Goal: Task Accomplishment & Management: Complete application form

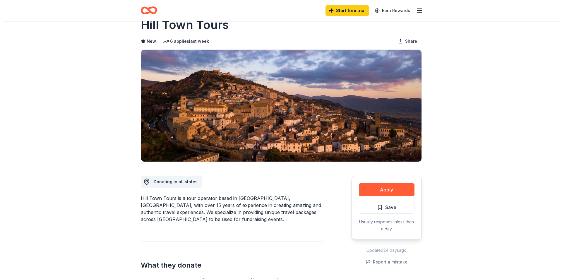
scroll to position [29, 0]
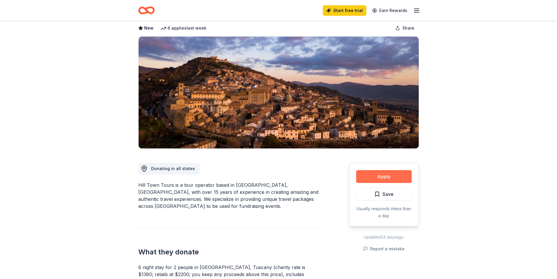
click at [393, 172] on button "Apply" at bounding box center [384, 176] width 56 height 13
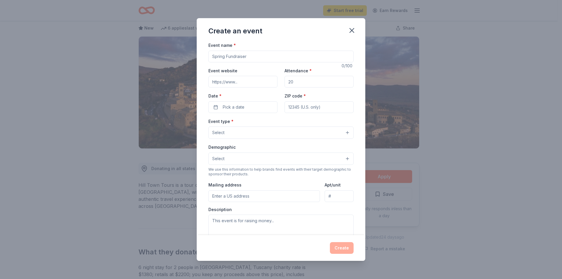
click at [252, 58] on input "Event name *" at bounding box center [280, 57] width 145 height 12
type input "Storybook Gala"
type input "[DOMAIN_NAME]"
click at [297, 82] on input "Attendance *" at bounding box center [318, 82] width 69 height 12
type input "150"
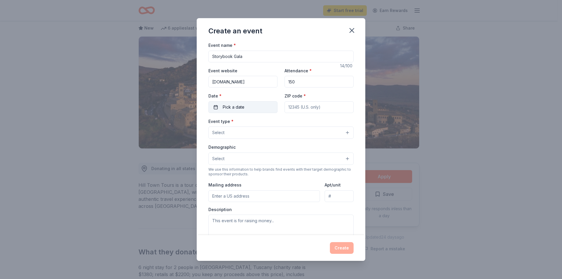
click at [259, 109] on button "Pick a date" at bounding box center [242, 107] width 69 height 12
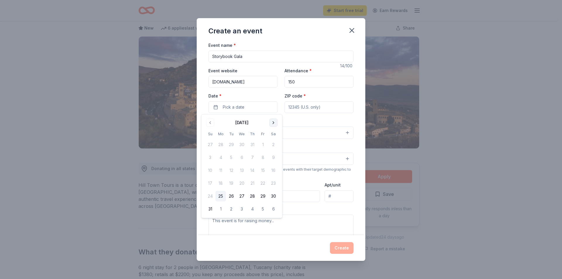
click at [271, 123] on button "Go to next month" at bounding box center [273, 122] width 8 height 8
click at [276, 146] on button "4" at bounding box center [273, 144] width 11 height 11
click at [310, 111] on input "ZIP code *" at bounding box center [318, 107] width 69 height 12
type input "46962"
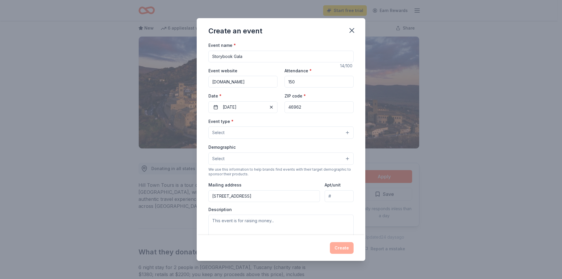
click at [269, 135] on button "Select" at bounding box center [280, 132] width 145 height 12
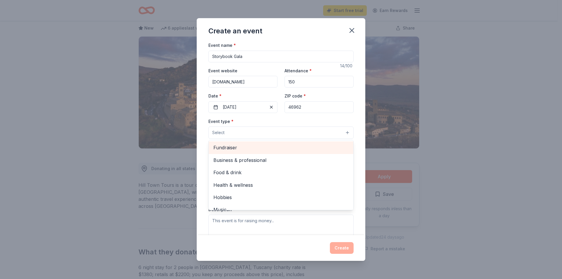
click at [261, 152] on div "Fundraiser" at bounding box center [281, 147] width 145 height 12
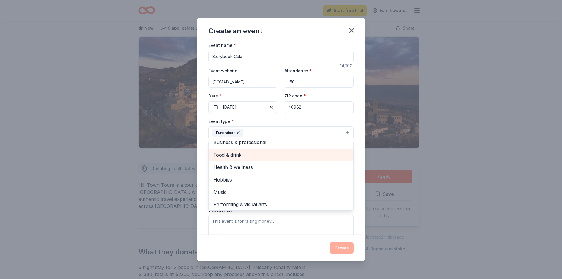
scroll to position [7, 0]
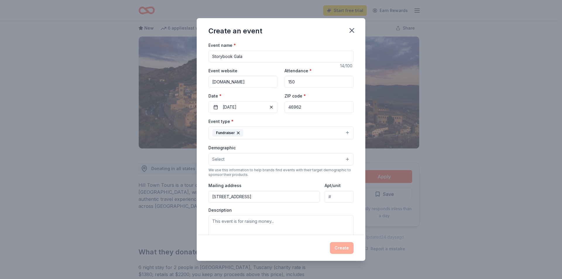
click at [296, 130] on button "Fundraiser" at bounding box center [280, 132] width 145 height 13
click at [282, 158] on button "Select" at bounding box center [280, 159] width 145 height 12
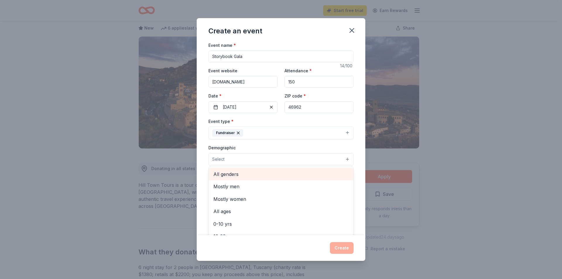
click at [285, 176] on span "All genders" at bounding box center [280, 174] width 135 height 8
click at [268, 181] on span "20-30 yrs" at bounding box center [280, 178] width 135 height 8
click at [268, 181] on span "30-40 yrs" at bounding box center [280, 178] width 135 height 8
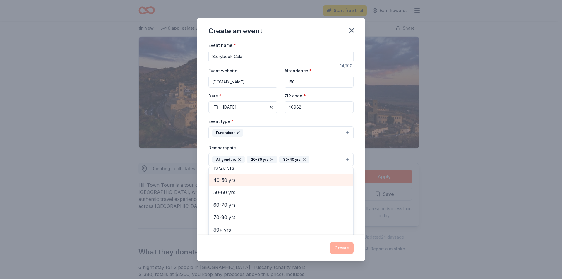
click at [269, 184] on div "40-50 yrs" at bounding box center [281, 180] width 145 height 12
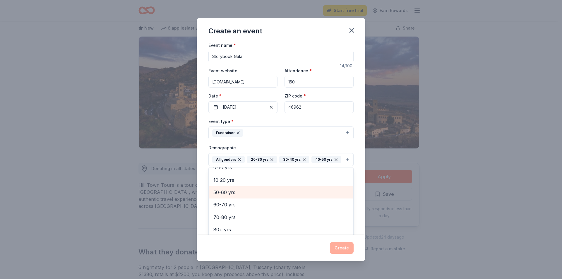
click at [271, 196] on span "50-60 yrs" at bounding box center [280, 192] width 135 height 8
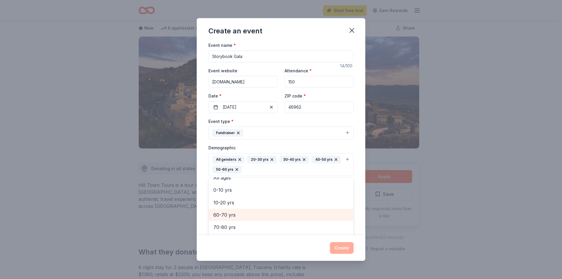
click at [272, 218] on span "60-70 yrs" at bounding box center [280, 215] width 135 height 8
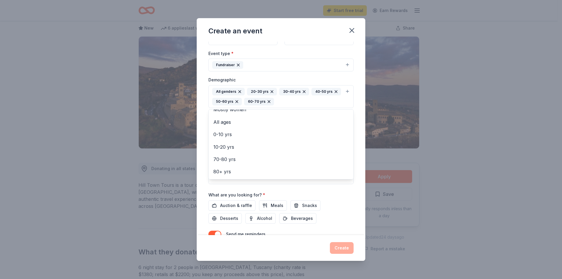
scroll to position [88, 0]
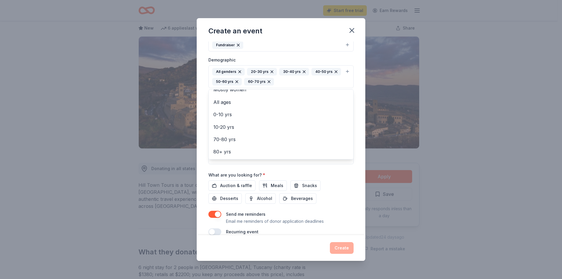
click at [331, 175] on div "Event name * Storybook Gala 14 /100 Event website www.manchesterearlylearningce…" at bounding box center [280, 94] width 145 height 281
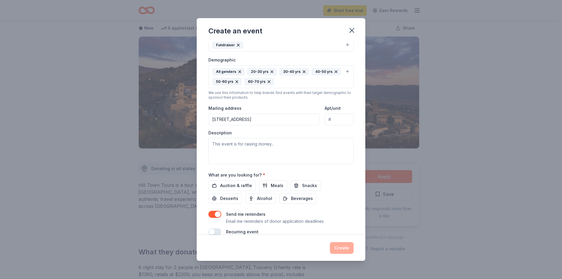
click at [300, 120] on input "705 N Market St" at bounding box center [263, 120] width 111 height 12
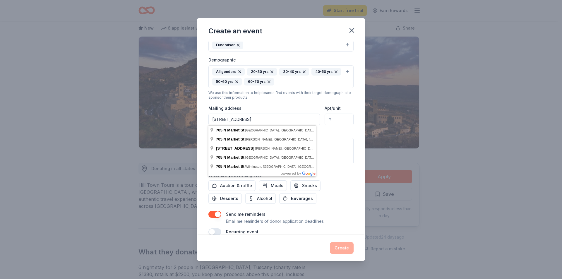
click at [249, 120] on input "705 N Market St" at bounding box center [263, 120] width 111 height 12
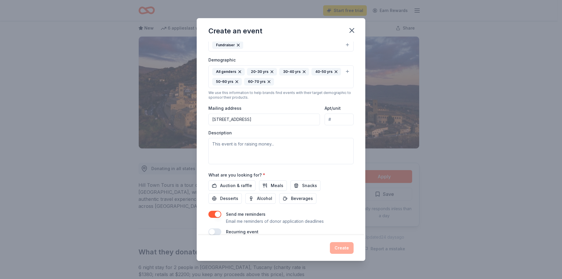
type input "705 North Market Street, North Manchester, IN, 46962"
click at [269, 129] on div "Event type * Fundraiser Demographic All genders 20-30 yrs 30-40 yrs 40-50 yrs 5…" at bounding box center [280, 97] width 145 height 134
click at [273, 151] on textarea at bounding box center [280, 151] width 145 height 26
paste textarea "This elegant evening will celebrate our mission and continued growth—not only o…"
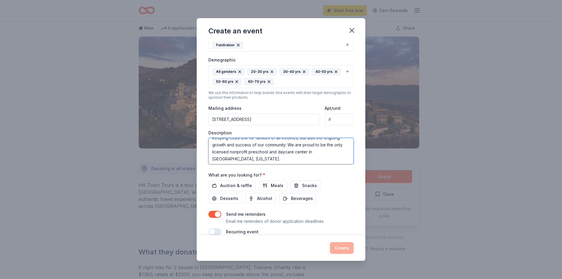
scroll to position [21, 0]
paste textarea "Gourmet plated dinner followed by a dessert buffet Live auction with unique ite…"
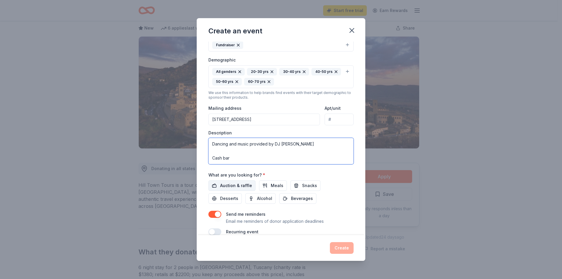
type textarea "This elegant evening will celebrate our mission and continued growth—not only o…"
click at [243, 187] on span "Auction & raffle" at bounding box center [236, 185] width 32 height 7
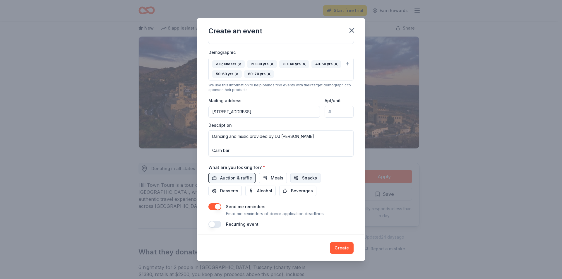
scroll to position [97, 0]
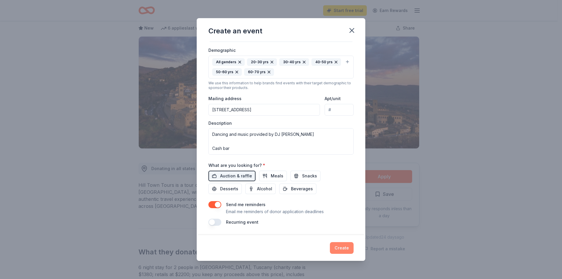
click at [341, 245] on button "Create" at bounding box center [342, 248] width 24 height 12
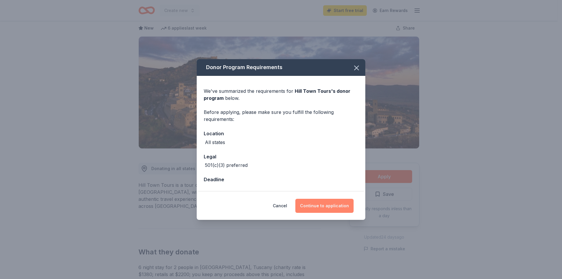
click at [346, 205] on button "Continue to application" at bounding box center [324, 206] width 58 height 14
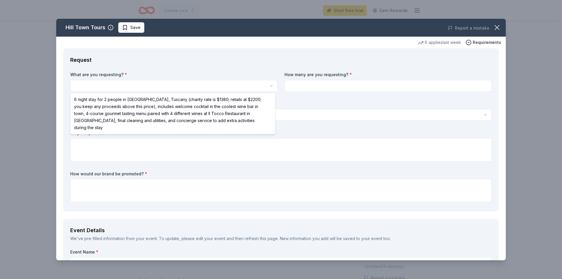
click at [152, 85] on html "Create new Start free trial Earn Rewards Share Hill Town Tours New 6 applies la…" at bounding box center [281, 139] width 562 height 279
select select "6 night stay for 2 people in Cortona, Tuscany (charity rate is $1380; retails a…"
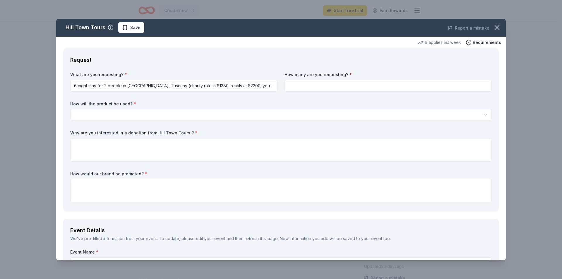
click at [307, 87] on input at bounding box center [387, 86] width 207 height 12
type input "1"
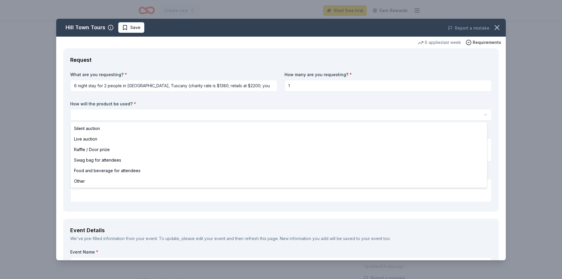
click at [222, 112] on html "Create new Start free trial Earn Rewards Share Hill Town Tours New 6 applies la…" at bounding box center [281, 139] width 562 height 279
select select "silentAuction"
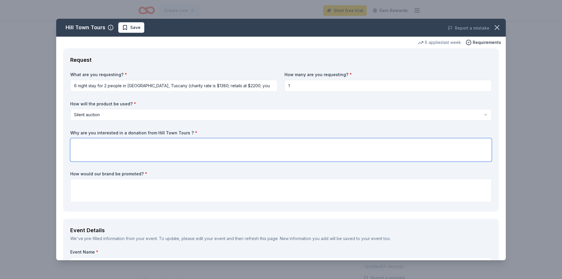
click at [159, 148] on textarea at bounding box center [280, 149] width 421 height 23
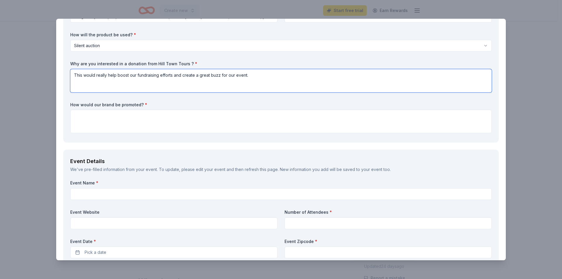
scroll to position [88, 0]
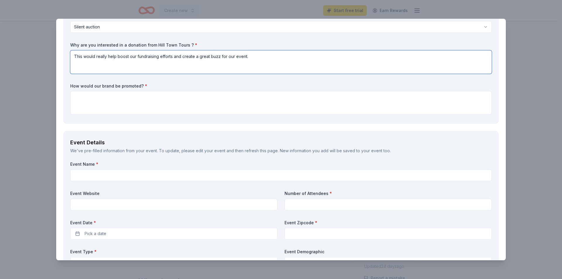
type textarea "This would really help boost our fundraising efforts and create a great buzz fo…"
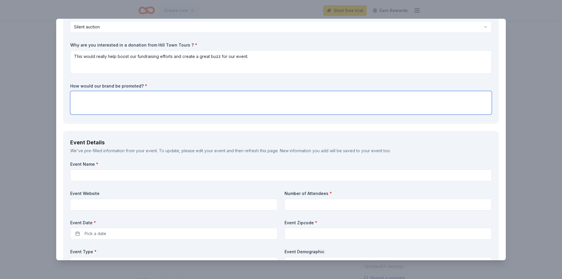
click at [138, 110] on textarea at bounding box center [280, 102] width 421 height 23
type textarea "I"
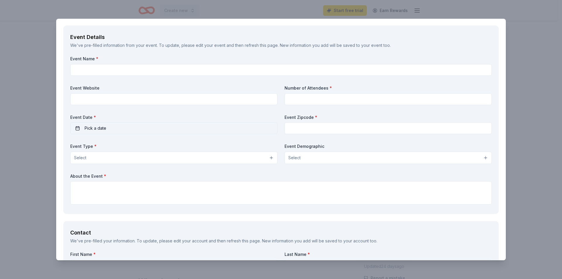
scroll to position [205, 0]
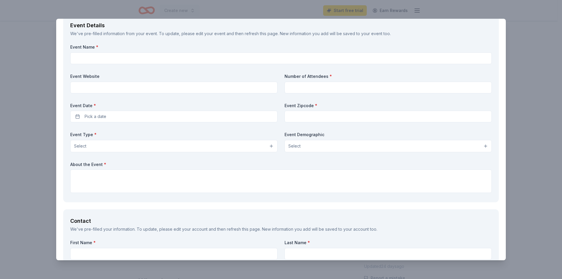
type textarea "Hill Town Tours would be promoted on social media, word of mouth, flyers, and a…"
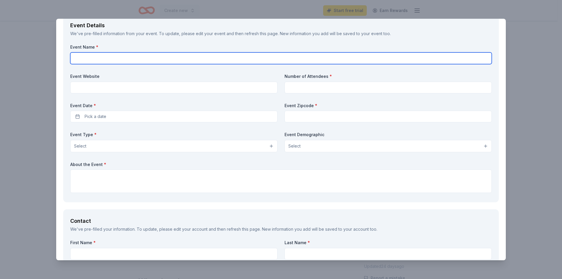
click at [113, 55] on input "text" at bounding box center [280, 58] width 421 height 12
type input "Storybook Gala"
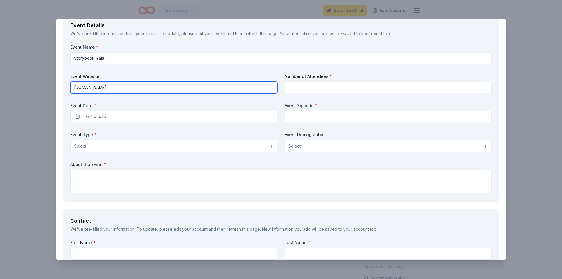
type input "www.manchesterearlylearningcenter.org"
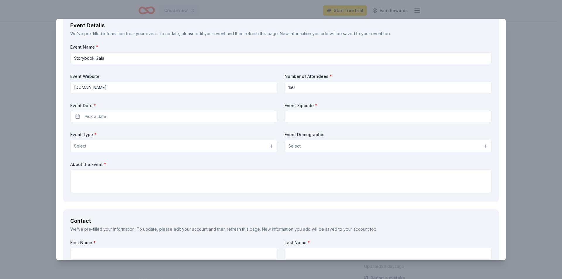
type input "150"
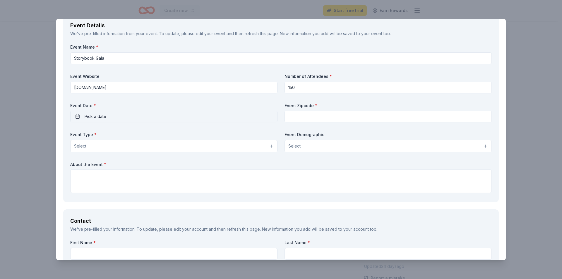
click at [106, 120] on button "Pick a date" at bounding box center [173, 117] width 207 height 12
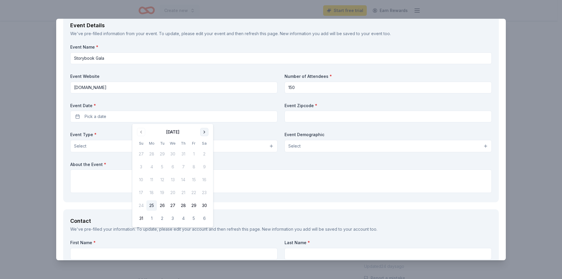
click at [201, 133] on button "Go to next month" at bounding box center [204, 132] width 8 height 8
click at [202, 133] on button "Go to next month" at bounding box center [204, 132] width 8 height 8
click at [205, 152] on button "4" at bounding box center [204, 154] width 11 height 11
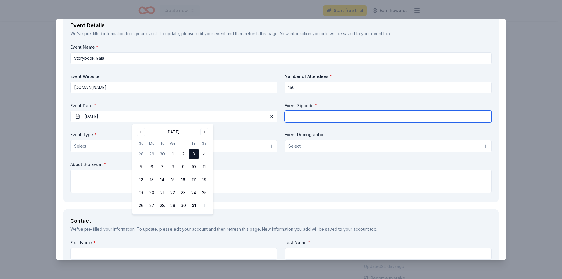
click at [299, 115] on input "text" at bounding box center [387, 117] width 207 height 12
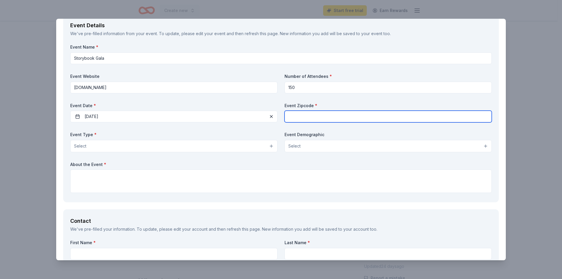
click at [355, 116] on input "text" at bounding box center [387, 117] width 207 height 12
type input "46990"
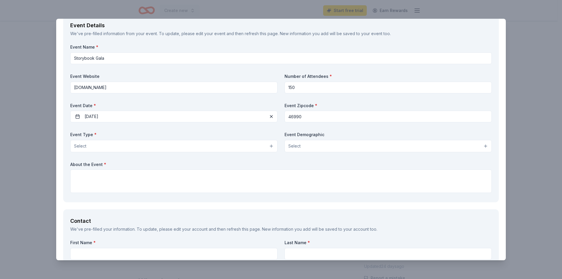
click at [191, 147] on button "Select" at bounding box center [173, 146] width 207 height 12
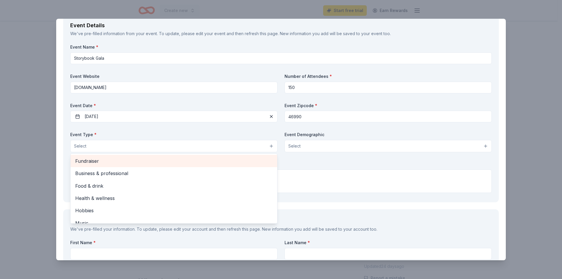
click at [155, 161] on span "Fundraiser" at bounding box center [173, 161] width 197 height 8
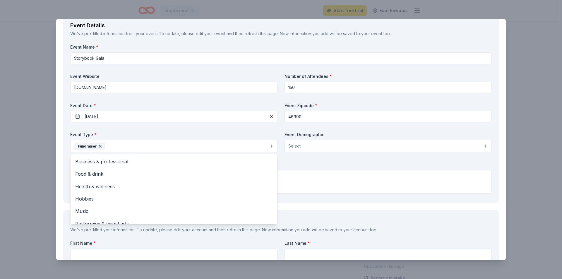
click at [312, 149] on div "Event Name * Storybook Gala Event Website www.manchesterearlylearningcenter.org…" at bounding box center [280, 120] width 421 height 152
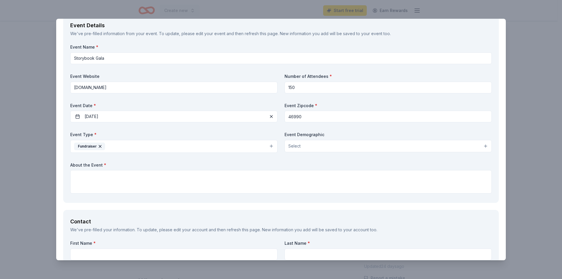
click at [308, 141] on button "Select" at bounding box center [387, 146] width 207 height 12
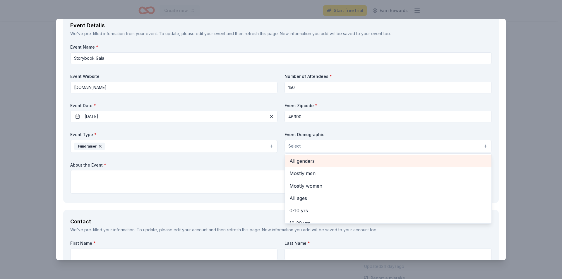
click at [312, 164] on span "All genders" at bounding box center [387, 161] width 197 height 8
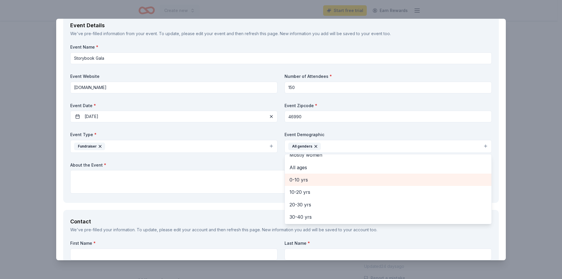
scroll to position [29, 0]
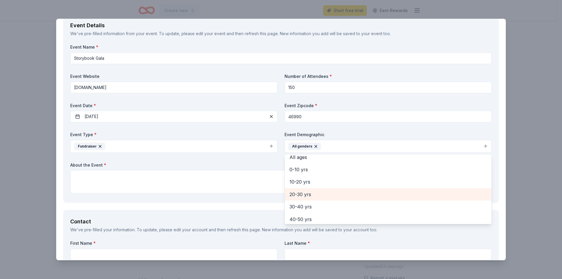
click at [314, 197] on span "20-30 yrs" at bounding box center [387, 194] width 197 height 8
click at [312, 196] on span "30-40 yrs" at bounding box center [387, 194] width 197 height 8
click at [312, 196] on span "40-50 yrs" at bounding box center [387, 194] width 197 height 8
click at [312, 196] on span "50-60 yrs" at bounding box center [387, 194] width 197 height 8
click at [312, 196] on span "60-70 yrs" at bounding box center [387, 194] width 197 height 8
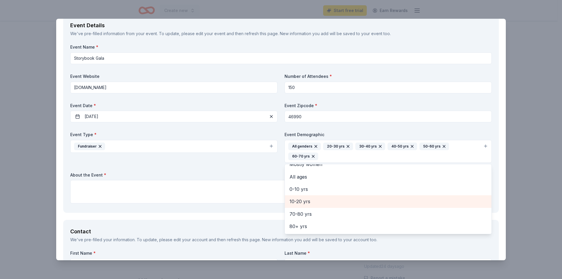
scroll to position [20, 0]
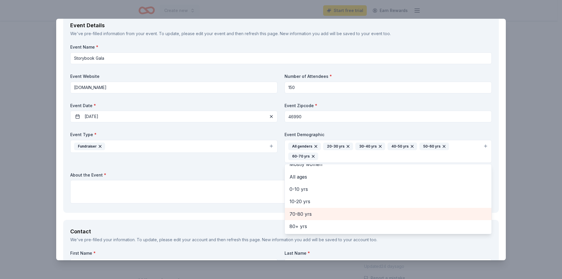
click at [311, 210] on span "70-80 yrs" at bounding box center [387, 214] width 197 height 8
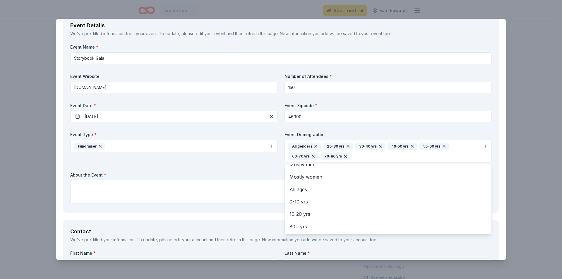
click at [152, 197] on div "Event Name * Storybook Gala Event Website www.manchesterearlylearningcenter.org…" at bounding box center [280, 124] width 421 height 161
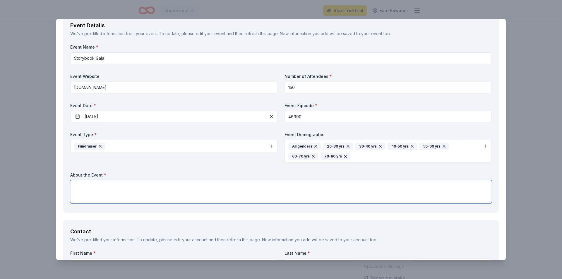
click at [146, 190] on textarea at bounding box center [280, 191] width 421 height 23
paste textarea "This elegant evening will celebrate our mission and continued growth—not only o…"
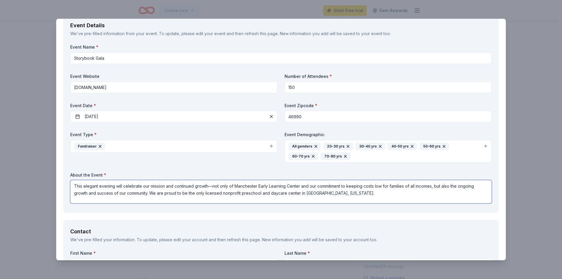
click at [346, 194] on textarea "This elegant evening will celebrate our mission and continued growth—not only o…" at bounding box center [280, 191] width 421 height 23
paste textarea "Gourmet plated dinner followed by a dessert buffet Live auction with unique ite…"
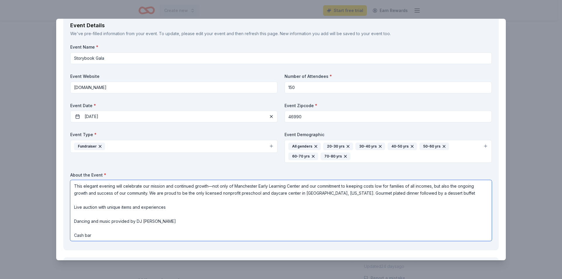
click at [74, 202] on textarea "This elegant evening will celebrate our mission and continued growth—not only o…" at bounding box center [280, 210] width 421 height 61
click at [73, 208] on textarea "This elegant evening will celebrate our mission and continued growth—not only o…" at bounding box center [280, 210] width 421 height 61
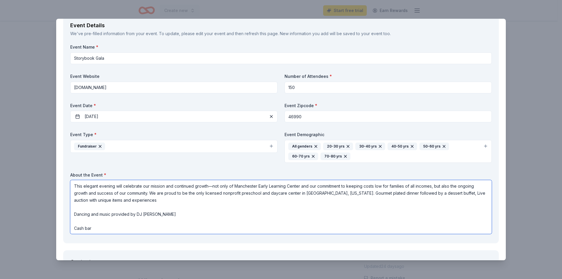
click at [71, 215] on textarea "This elegant evening will celebrate our mission and continued growth—not only o…" at bounding box center [280, 207] width 421 height 54
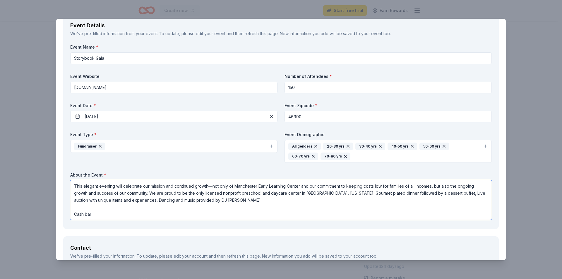
click at [74, 216] on textarea "This elegant evening will celebrate our mission and continued growth—not only o…" at bounding box center [280, 200] width 421 height 40
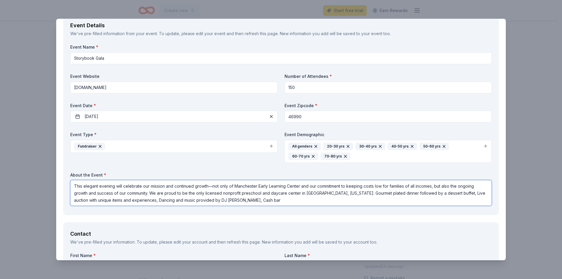
click at [246, 204] on textarea "This elegant evening will celebrate our mission and continued growth—not only o…" at bounding box center [280, 193] width 421 height 26
click at [418, 198] on textarea "This elegant evening will celebrate our mission and continued growth—not only o…" at bounding box center [280, 193] width 421 height 26
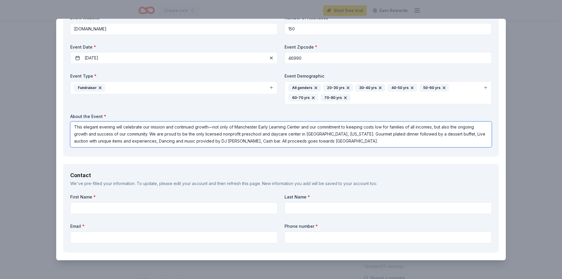
scroll to position [410, 0]
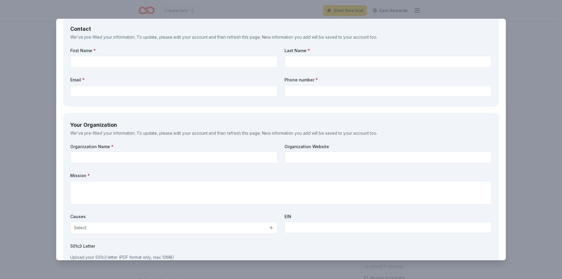
type textarea "This elegant evening will celebrate our mission and continued growth—not only o…"
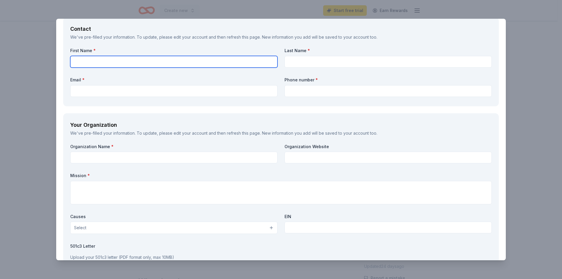
click at [104, 63] on input "text" at bounding box center [173, 62] width 207 height 12
type input "Kayla"
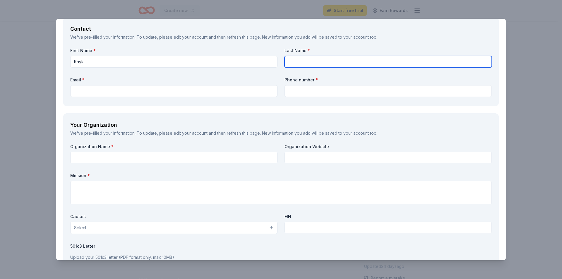
type input "VanDiepenbos"
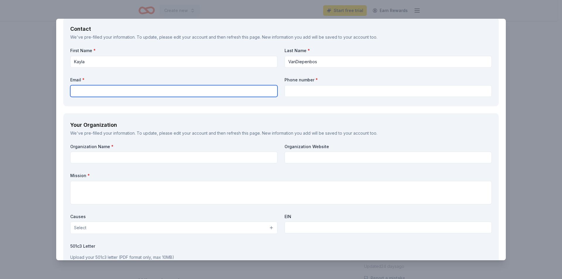
type input "kvandiepenbos@manchesterearlylearningcenter.org"
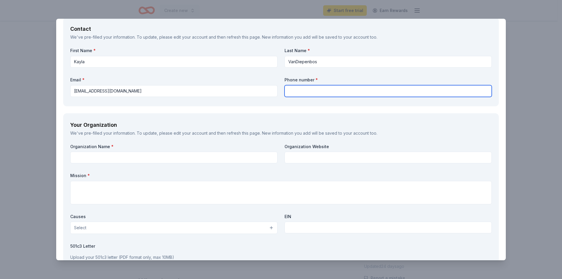
type input "2609824913"
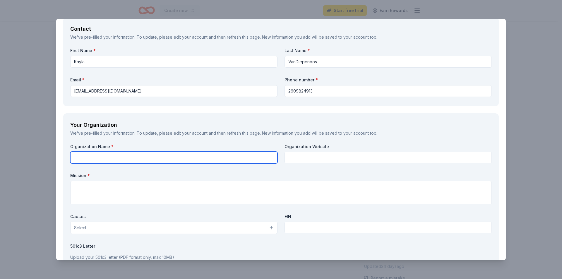
type input "Manchester Early Learning Center"
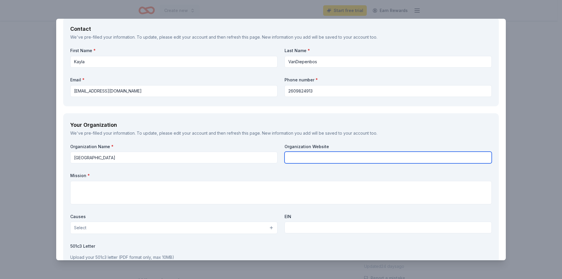
type input "Manchester Early Learning Center"
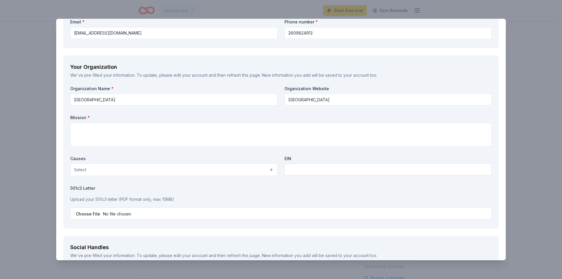
scroll to position [468, 0]
click at [123, 143] on textarea at bounding box center [280, 133] width 421 height 23
paste textarea "For over 50 years, Manchester Early Learning Center (MELC) has been a cornersto…"
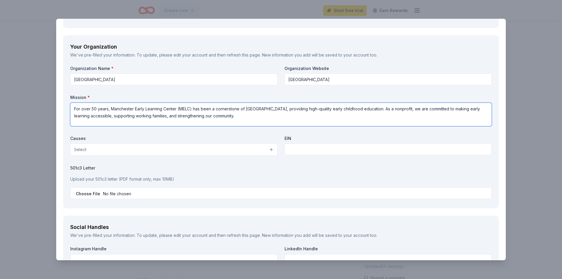
scroll to position [497, 0]
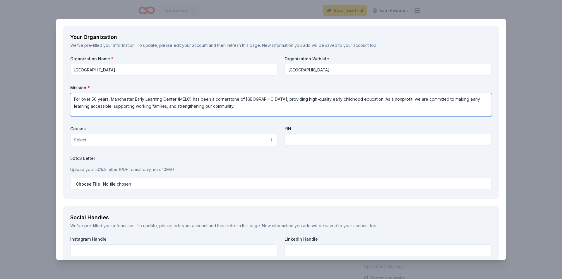
type textarea "For over 50 years, Manchester Early Learning Center (MELC) has been a cornersto…"
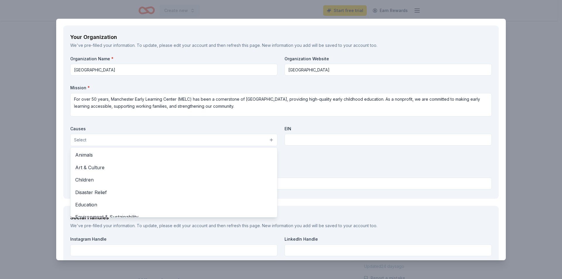
click at [127, 137] on button "Select" at bounding box center [173, 140] width 207 height 12
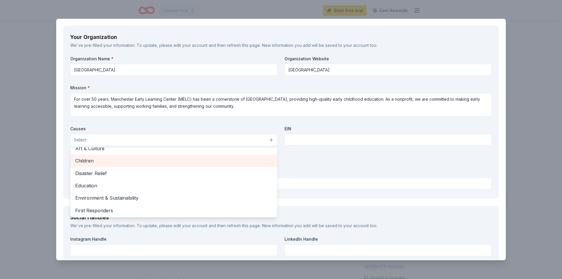
scroll to position [29, 0]
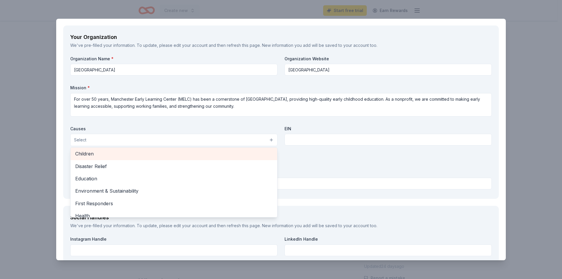
click at [132, 153] on span "Children" at bounding box center [173, 154] width 197 height 8
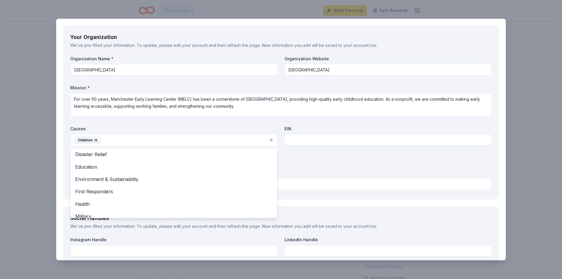
scroll to position [14, 0]
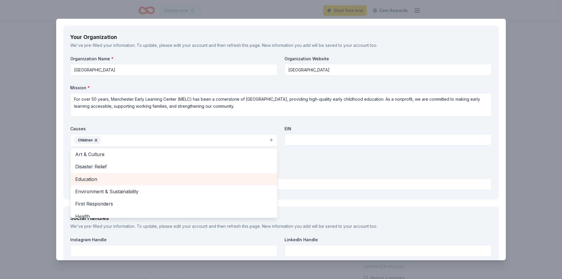
click at [122, 183] on span "Education" at bounding box center [173, 179] width 197 height 8
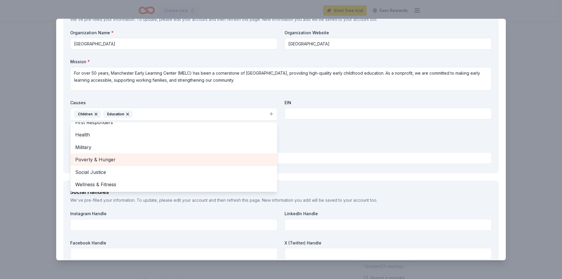
scroll to position [556, 0]
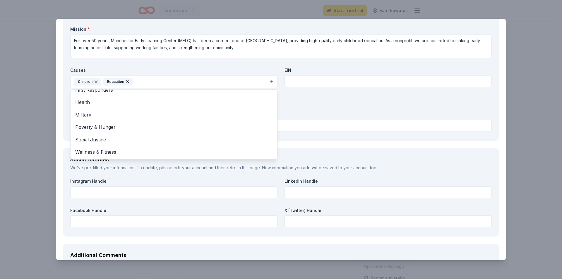
click at [321, 80] on div "Organization Name * Manchester Early Learning Center Organization Website Manch…" at bounding box center [280, 65] width 421 height 136
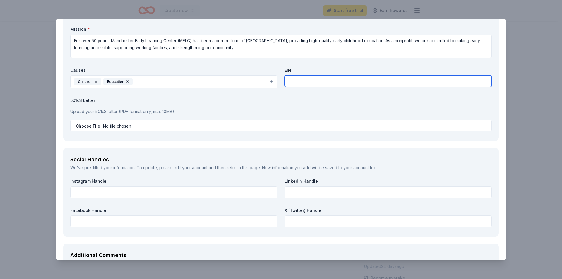
click at [323, 80] on input "text" at bounding box center [387, 81] width 207 height 12
type input "35-1164197"
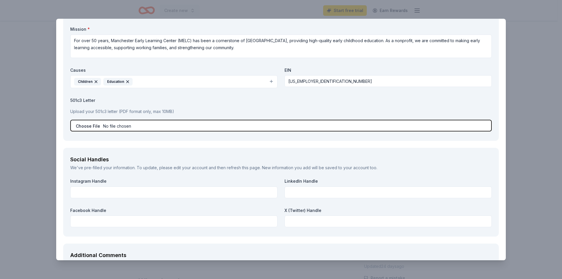
click at [87, 127] on input "file" at bounding box center [280, 126] width 421 height 12
type input "C:\fakepath\W9.pdf"
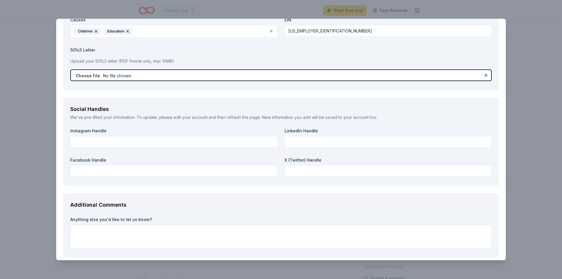
scroll to position [614, 0]
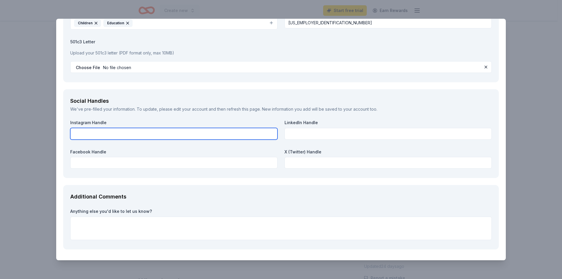
click at [115, 133] on input "text" at bounding box center [173, 134] width 207 height 12
paste input "https://www.facebook.com/p/Manchester-Early-Learning-Center-61558826954572/?loc…"
type input "https://www.facebook.com/p/Manchester-Early-Learning-Center-61558826954572/?loc…"
drag, startPoint x: 264, startPoint y: 134, endPoint x: 69, endPoint y: 130, distance: 195.2
click at [69, 130] on div "Social Handles We've pre-filled your information. To update, please edit your a…" at bounding box center [280, 133] width 435 height 89
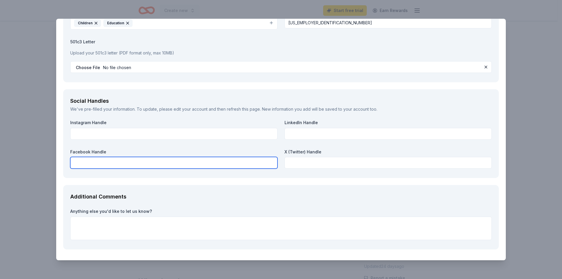
click at [107, 162] on input "text" at bounding box center [173, 163] width 207 height 12
paste input "https://www.facebook.com/p/Manchester-Early-Learning-Center-61558826954572/?loc…"
type input "https://www.facebook.com/p/Manchester-Early-Learning-Center-61558826954572/?loc…"
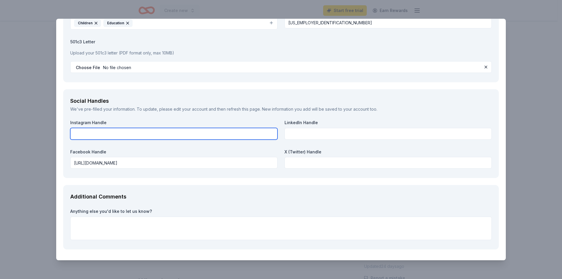
click at [153, 135] on input "text" at bounding box center [173, 134] width 207 height 12
paste input "https://www.instagram.com/manchesterearlylearningcenter_/"
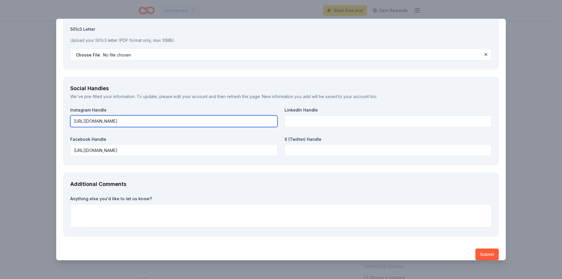
scroll to position [634, 0]
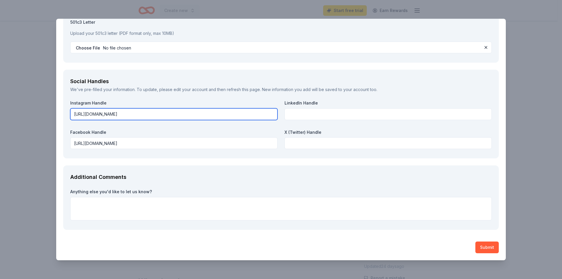
type input "https://www.instagram.com/manchesterearlylearningcenter_/"
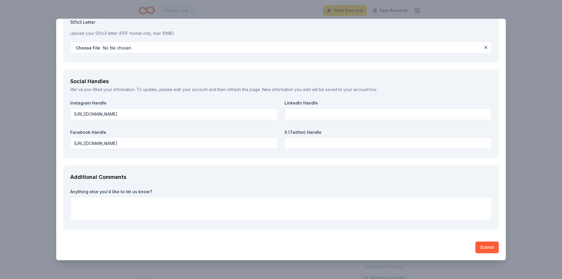
click at [220, 177] on div "Additional Comments" at bounding box center [280, 176] width 421 height 9
click at [187, 202] on textarea at bounding box center [280, 208] width 421 height 23
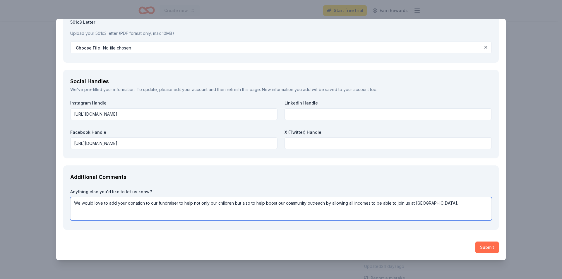
type textarea "We would love to add your donation to our fundraiser to help not only our child…"
click at [490, 248] on button "Submit" at bounding box center [486, 247] width 23 height 12
click at [477, 248] on button "Submit" at bounding box center [486, 247] width 23 height 12
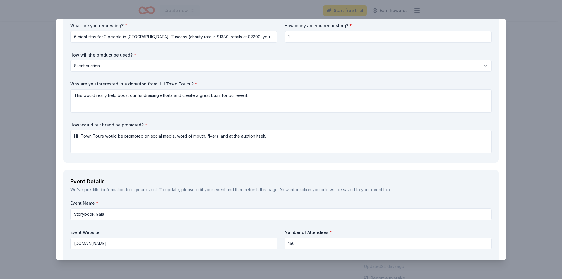
scroll to position [0, 0]
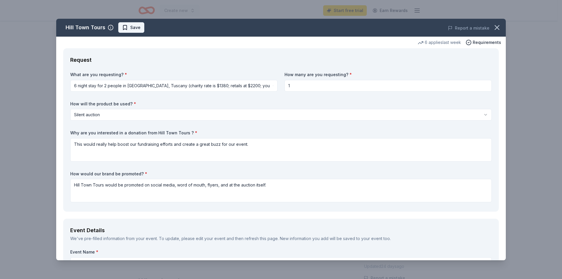
click at [122, 25] on span "Save" at bounding box center [131, 27] width 18 height 7
click at [483, 42] on span "Requirements" at bounding box center [486, 42] width 28 height 7
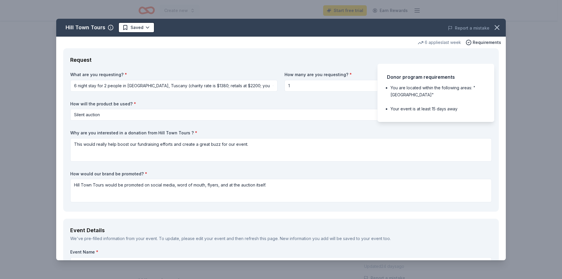
click at [455, 114] on html "Create new Start free trial Earn Rewards Share Hill Town Tours New 6 applies la…" at bounding box center [281, 139] width 562 height 279
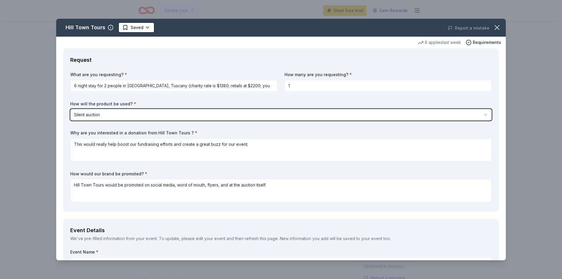
click at [427, 97] on html "Create new Start free trial Earn Rewards Share Hill Town Tours New 6 applies la…" at bounding box center [281, 139] width 562 height 279
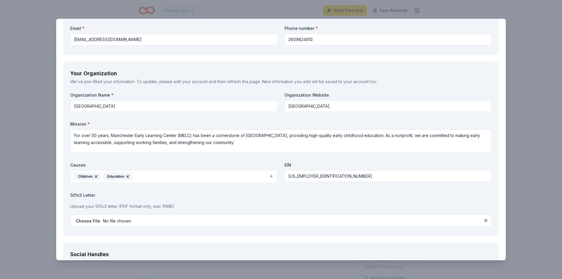
scroll to position [468, 0]
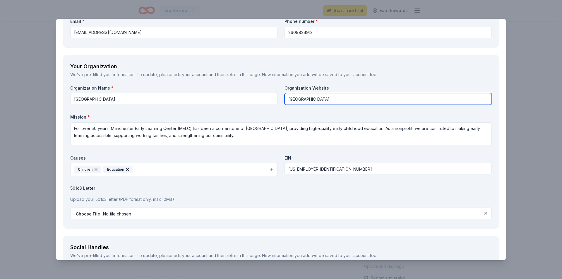
drag, startPoint x: 365, startPoint y: 101, endPoint x: 306, endPoint y: 102, distance: 59.4
click at [306, 102] on input "Manchester Early Learning Center" at bounding box center [387, 99] width 207 height 12
click at [369, 102] on input "Manchester Early Learning Center" at bounding box center [387, 99] width 207 height 12
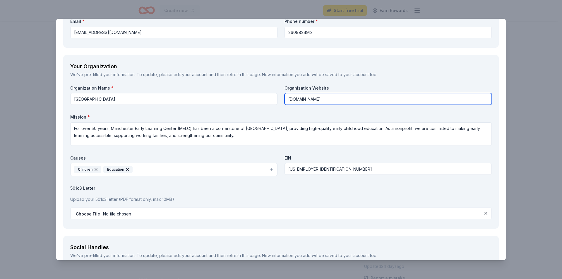
type input "www.manchesterearlylearningcenter.org"
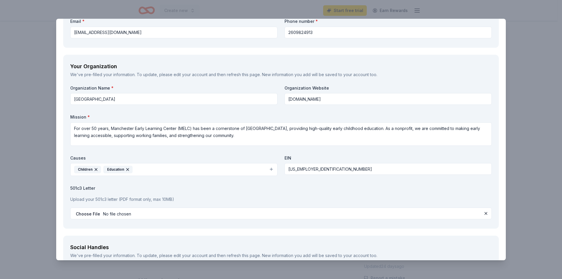
click at [366, 109] on div "Organization Name * Manchester Early Learning Center Organization Website www.m…" at bounding box center [280, 153] width 421 height 136
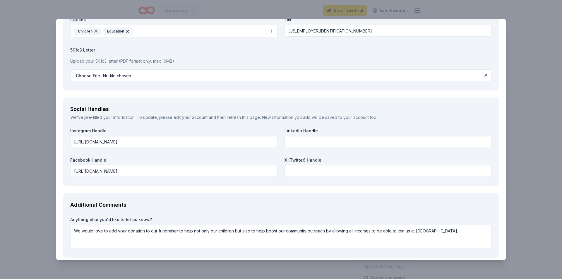
scroll to position [634, 0]
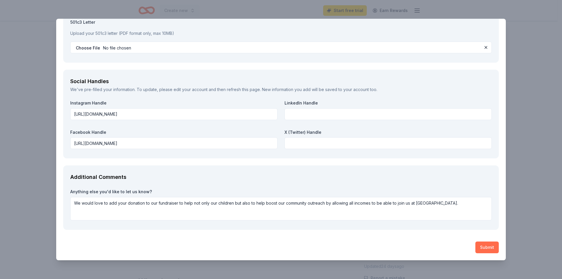
click at [488, 246] on button "Submit" at bounding box center [486, 247] width 23 height 12
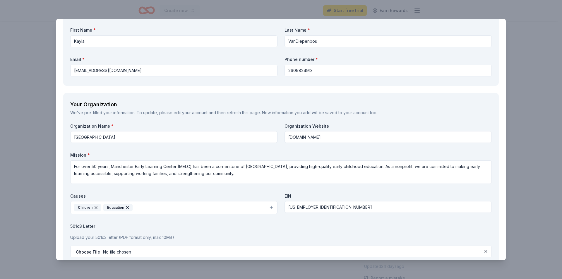
scroll to position [468, 0]
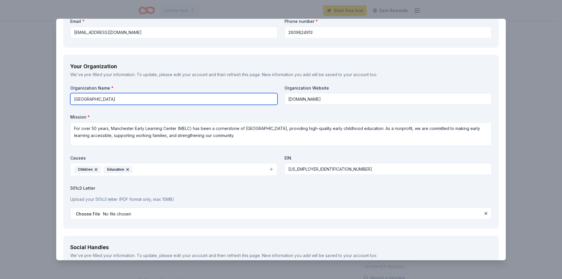
drag, startPoint x: 162, startPoint y: 97, endPoint x: 70, endPoint y: 108, distance: 92.8
click at [70, 108] on div "Organization Name * Manchester Early Learning Center Organization Website www.m…" at bounding box center [280, 153] width 421 height 136
click at [150, 97] on input "Manchester Early Learning Center" at bounding box center [173, 99] width 207 height 12
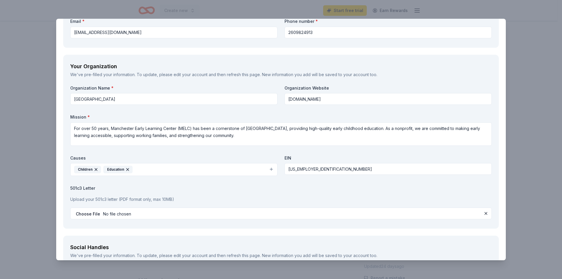
click at [202, 79] on div "Your Organization We've pre-filled your information. To update, please edit you…" at bounding box center [280, 142] width 435 height 174
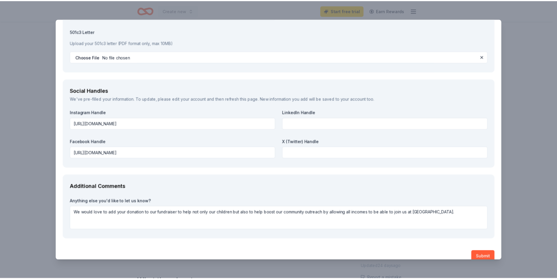
scroll to position [634, 0]
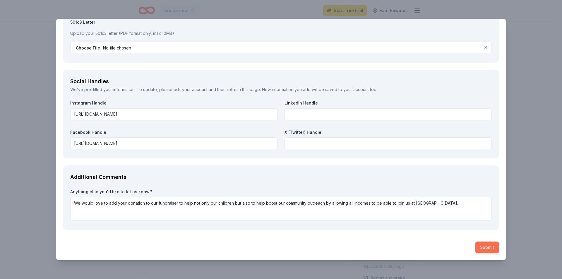
click at [478, 248] on button "Submit" at bounding box center [486, 247] width 23 height 12
click at [508, 51] on div "Hill Town Tours Saved Report a mistake 6 applies last week Requirements Request…" at bounding box center [281, 139] width 562 height 279
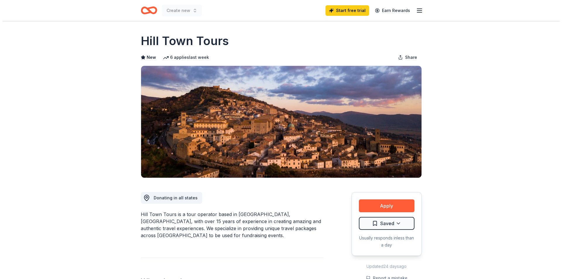
scroll to position [88, 0]
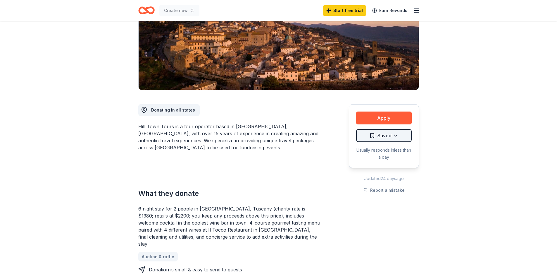
click at [394, 137] on html "Create new Start free trial Earn Rewards Share Hill Town Tours New 6 applies la…" at bounding box center [278, 51] width 557 height 279
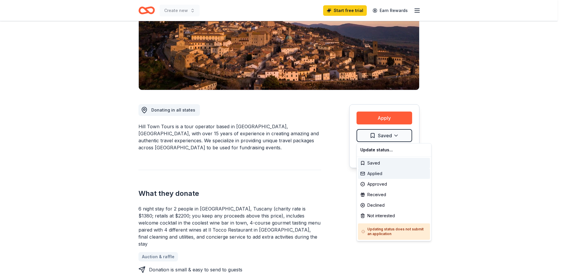
click at [386, 173] on div "Applied" at bounding box center [394, 173] width 72 height 11
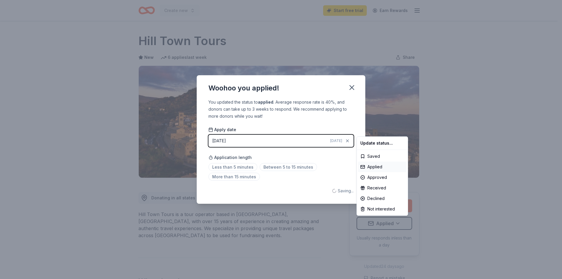
scroll to position [0, 0]
click at [370, 155] on div "Saved" at bounding box center [382, 156] width 49 height 11
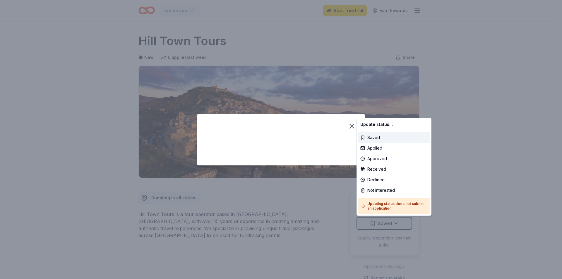
click at [451, 182] on html "Create new Start free trial Earn Rewards Share Hill Town Tours New 6 applies la…" at bounding box center [281, 139] width 562 height 279
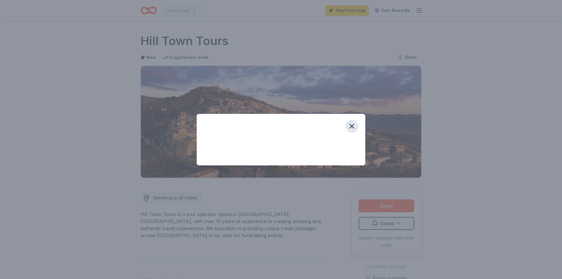
click at [353, 125] on icon "button" at bounding box center [352, 126] width 8 height 8
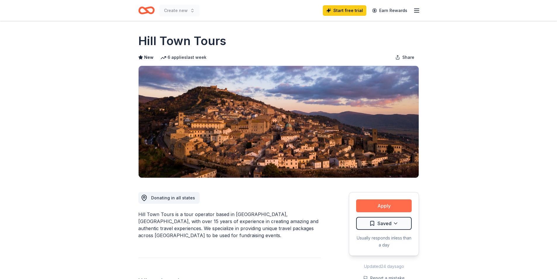
click at [384, 205] on button "Apply" at bounding box center [384, 205] width 56 height 13
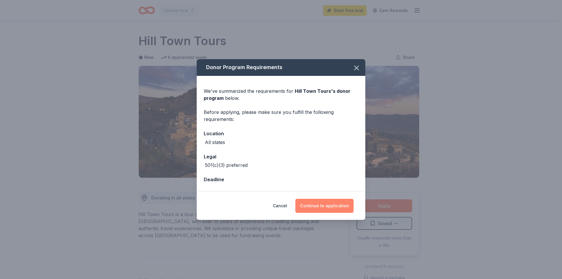
click at [339, 208] on button "Continue to application" at bounding box center [324, 206] width 58 height 14
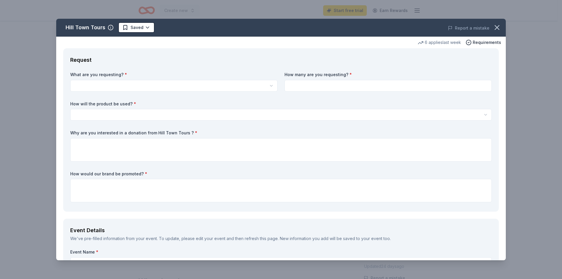
click at [178, 88] on html "Create new Start free trial Earn Rewards Share Hill Town Tours New 6 applies la…" at bounding box center [281, 139] width 562 height 279
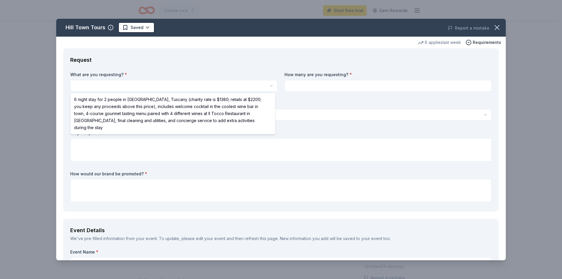
select select "6 night stay for 2 people in Cortona, Tuscany (charity rate is $1380; retails a…"
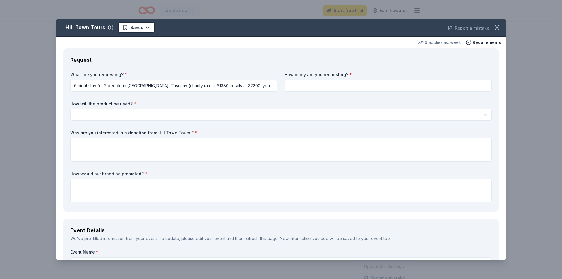
click at [319, 88] on input at bounding box center [387, 86] width 207 height 12
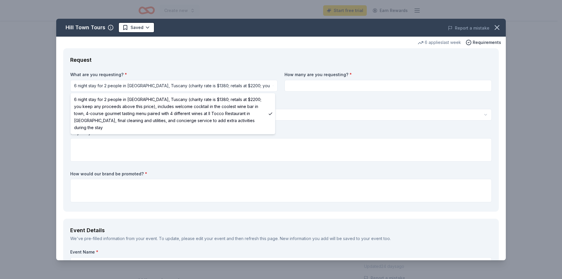
click at [181, 83] on html "Create new Start free trial Earn Rewards Share Hill Town Tours New 6 applies la…" at bounding box center [281, 139] width 562 height 279
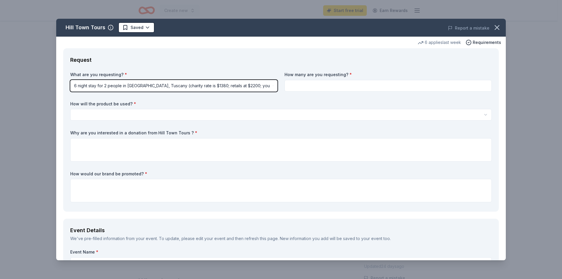
click at [181, 83] on html "Create new Start free trial Earn Rewards Share Hill Town Tours New 6 applies la…" at bounding box center [281, 139] width 562 height 279
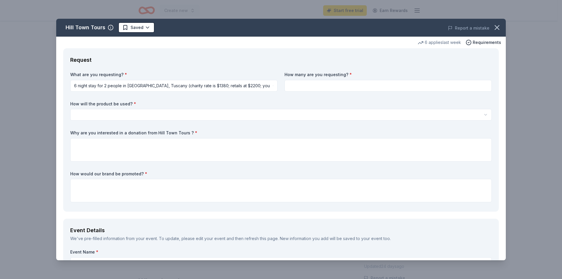
click at [208, 89] on html "Create new Start free trial Earn Rewards Share Hill Town Tours New 6 applies la…" at bounding box center [281, 139] width 562 height 279
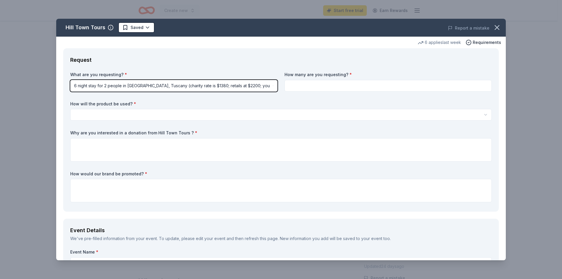
click at [324, 81] on html "Create new Start free trial Earn Rewards Share Hill Town Tours New 6 applies la…" at bounding box center [281, 139] width 562 height 279
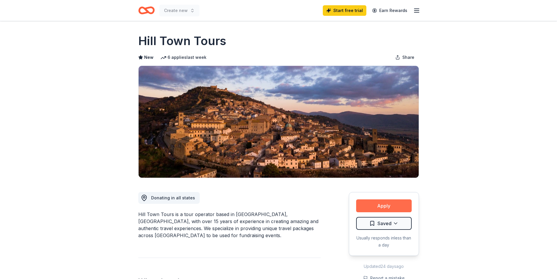
click at [404, 207] on button "Apply" at bounding box center [384, 205] width 56 height 13
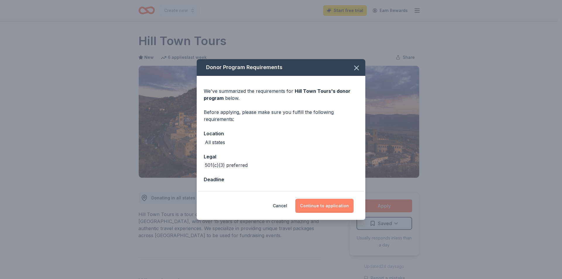
click at [330, 205] on button "Continue to application" at bounding box center [324, 206] width 58 height 14
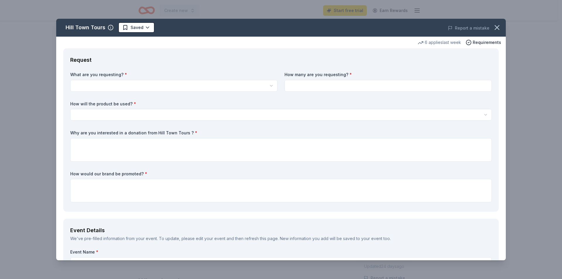
click at [225, 81] on html "Create new Start free trial Earn Rewards Share Hill Town Tours New 6 applies la…" at bounding box center [281, 139] width 562 height 279
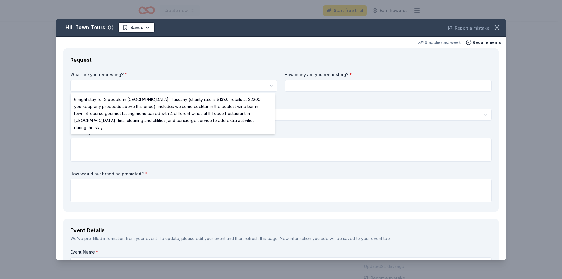
select select "6 night stay for 2 people in Cortona, Tuscany (charity rate is $1380; retails a…"
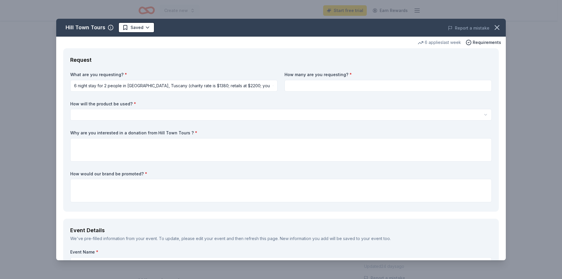
click at [296, 85] on input at bounding box center [387, 86] width 207 height 12
type input "1"
click at [275, 115] on html "Create new Start free trial Earn Rewards Share Hill Town Tours New 6 applies la…" at bounding box center [281, 139] width 562 height 279
click at [196, 111] on html "Create new Start free trial Earn Rewards Share Hill Town Tours New 6 applies la…" at bounding box center [281, 139] width 562 height 279
click at [167, 109] on html "Create new Start free trial Earn Rewards Share Hill Town Tours New 6 applies la…" at bounding box center [281, 139] width 562 height 279
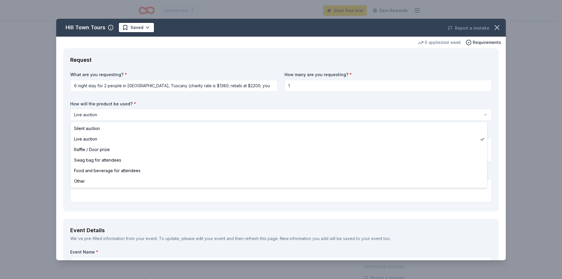
select select "silentAuction"
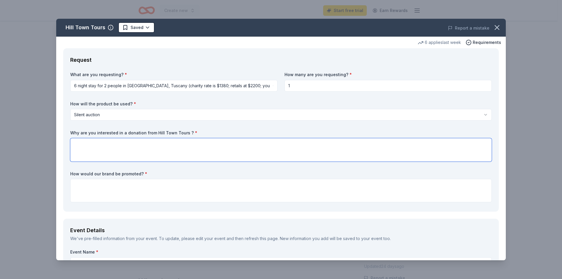
click at [161, 140] on textarea at bounding box center [280, 149] width 421 height 23
click at [206, 152] on textarea "We are interested to help increase proceeds to our fundraising gala." at bounding box center [280, 149] width 421 height 23
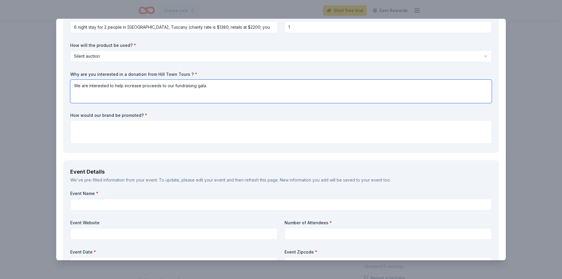
type textarea "We are interested to help increase proceeds to our fundraising gala."
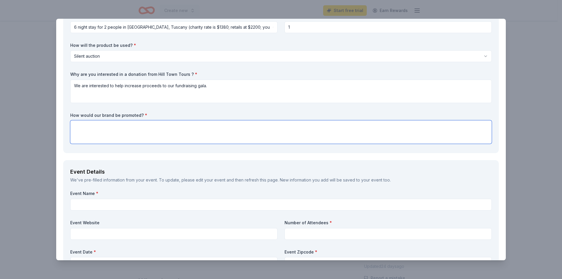
click at [142, 135] on textarea at bounding box center [280, 131] width 421 height 23
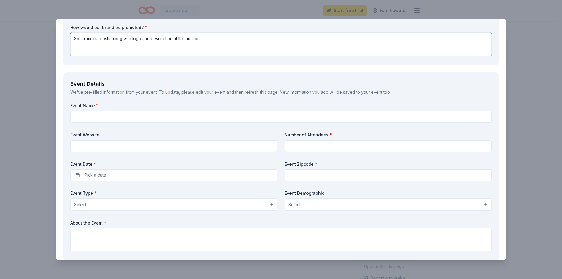
type textarea "Social media posts along with logo and description at the auction."
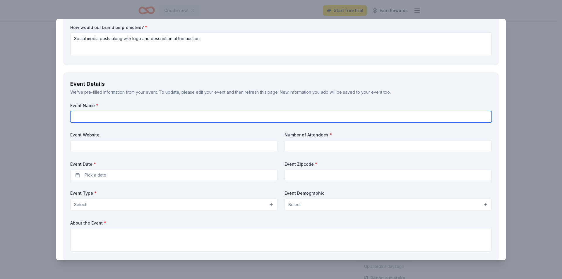
click at [130, 117] on input "text" at bounding box center [280, 117] width 421 height 12
type input "Storybook Gala"
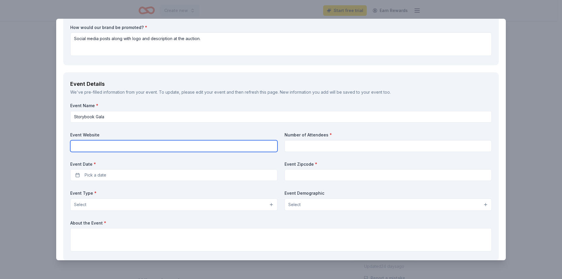
click at [122, 144] on input "text" at bounding box center [173, 146] width 207 height 12
type input "www.manchesterearlylearningcenter.org"
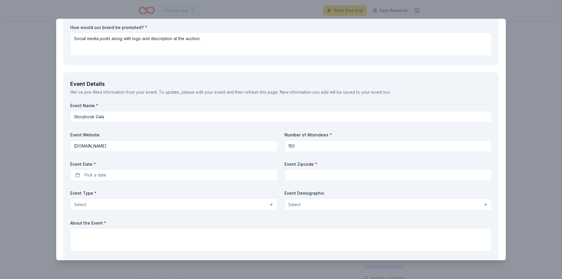
type input "150"
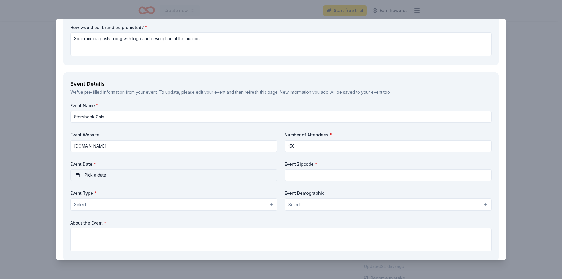
click at [104, 176] on span "Pick a date" at bounding box center [96, 174] width 22 height 7
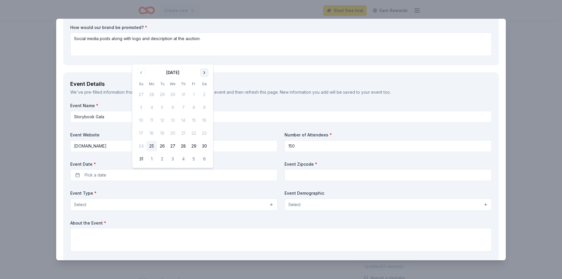
click at [204, 70] on button "Go to next month" at bounding box center [204, 72] width 8 height 8
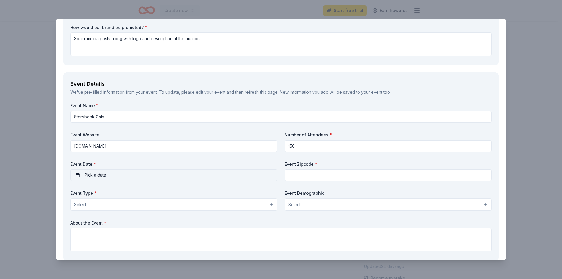
click at [187, 172] on button "Pick a date" at bounding box center [173, 175] width 207 height 12
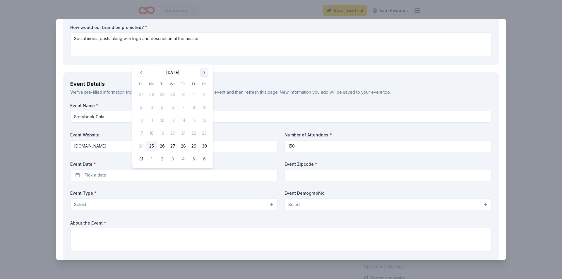
click at [206, 73] on button "Go to next month" at bounding box center [204, 72] width 8 height 8
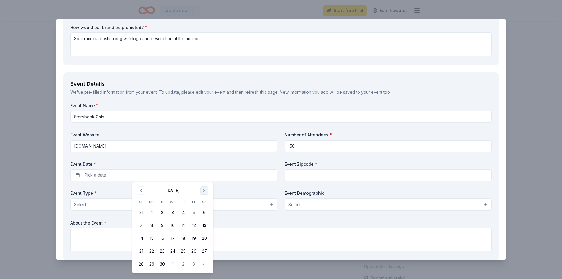
click at [202, 192] on button "Go to next month" at bounding box center [204, 190] width 8 height 8
click at [203, 211] on button "4" at bounding box center [204, 212] width 11 height 11
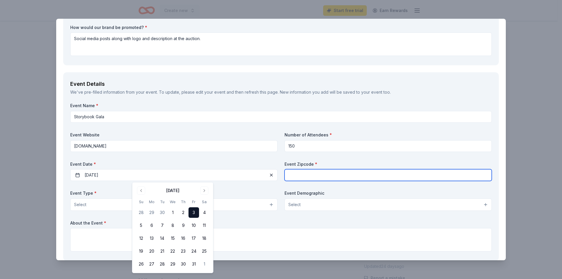
click at [325, 171] on input "text" at bounding box center [387, 175] width 207 height 12
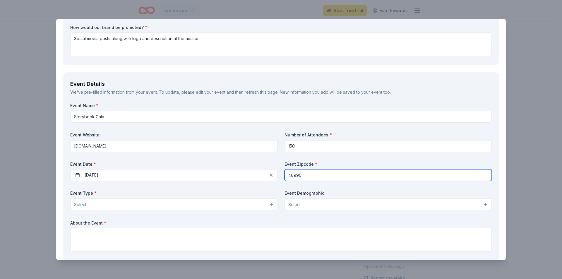
type input "46990"
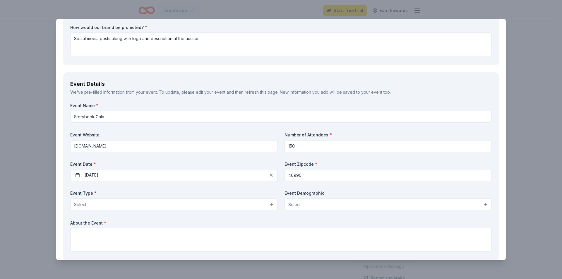
click at [189, 209] on button "Select" at bounding box center [173, 204] width 207 height 12
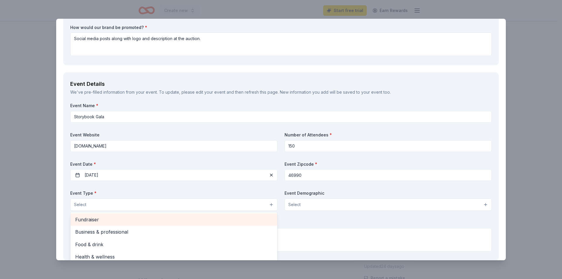
click at [164, 219] on span "Fundraiser" at bounding box center [173, 220] width 197 height 8
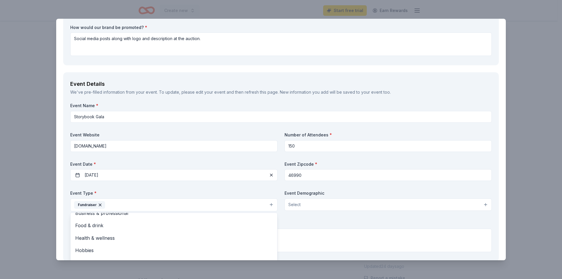
click at [310, 207] on div "Event Name * Storybook Gala Event Website www.manchesterearlylearningcenter.org…" at bounding box center [280, 179] width 421 height 152
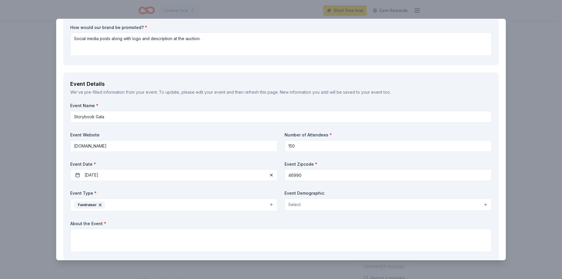
click at [310, 205] on button "Select" at bounding box center [387, 204] width 207 height 12
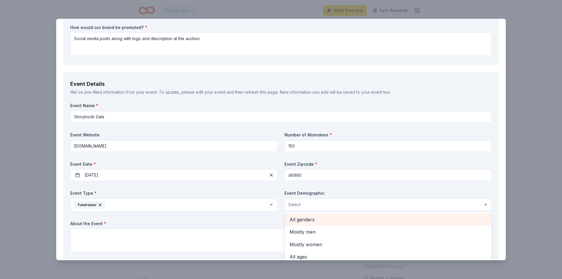
click at [309, 220] on span "All genders" at bounding box center [387, 220] width 197 height 8
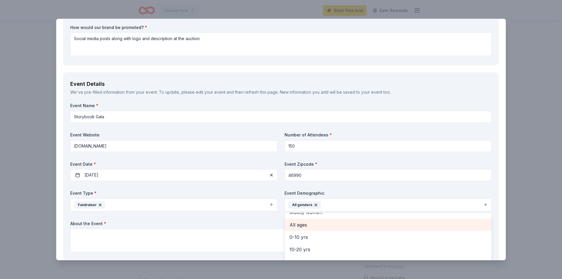
scroll to position [29, 0]
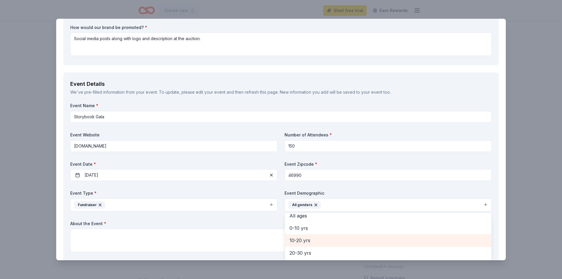
click at [311, 238] on span "10-20 yrs" at bounding box center [387, 240] width 197 height 8
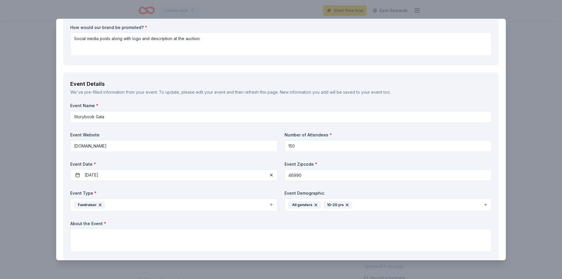
click at [345, 206] on icon "button" at bounding box center [347, 204] width 5 height 5
click at [329, 204] on button "All genders" at bounding box center [387, 204] width 207 height 13
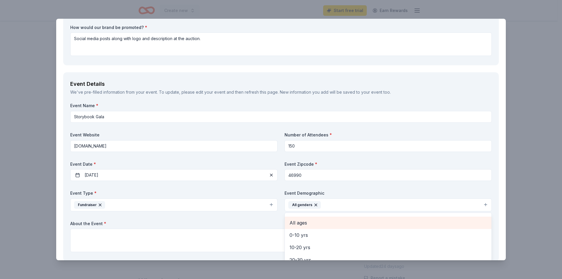
scroll to position [59, 0]
click at [314, 225] on span "20-30 yrs" at bounding box center [387, 224] width 197 height 8
click at [314, 225] on span "30-40 yrs" at bounding box center [387, 224] width 197 height 8
click at [314, 225] on span "40-50 yrs" at bounding box center [387, 225] width 197 height 8
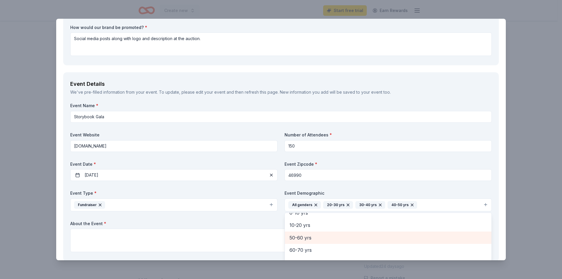
click at [313, 235] on span "50-60 yrs" at bounding box center [387, 238] width 197 height 8
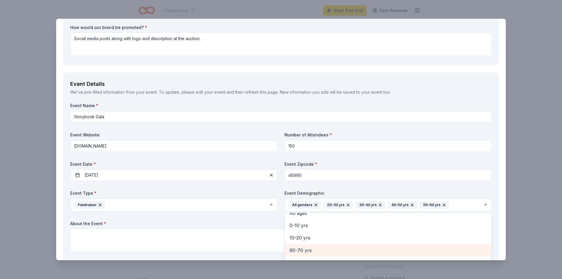
click at [311, 247] on span "60-70 yrs" at bounding box center [387, 250] width 197 height 8
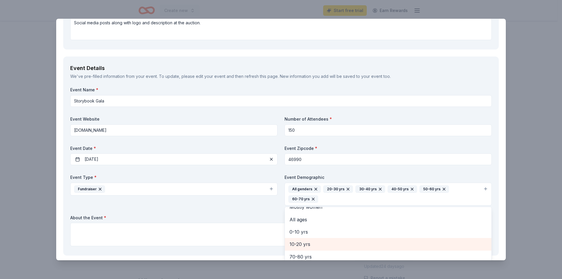
scroll to position [176, 0]
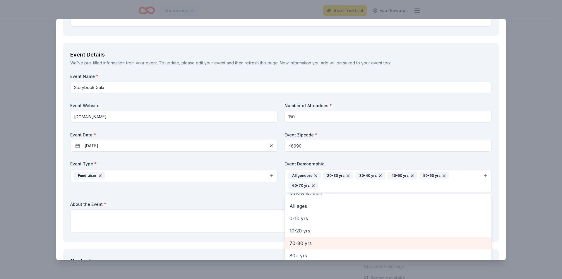
click at [310, 239] on span "70-80 yrs" at bounding box center [387, 243] width 197 height 8
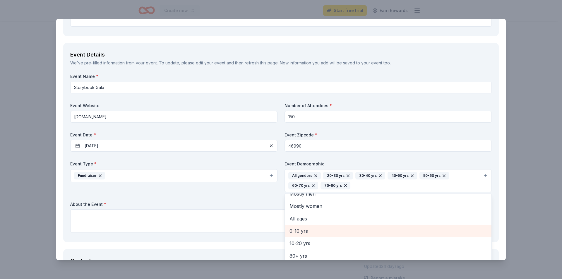
scroll to position [7, 0]
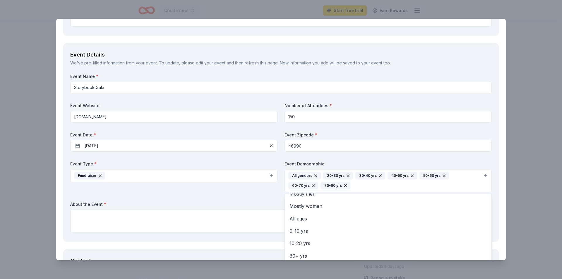
click at [178, 217] on div "Event Name * Storybook Gala Event Website www.manchesterearlylearningcenter.org…" at bounding box center [280, 153] width 421 height 161
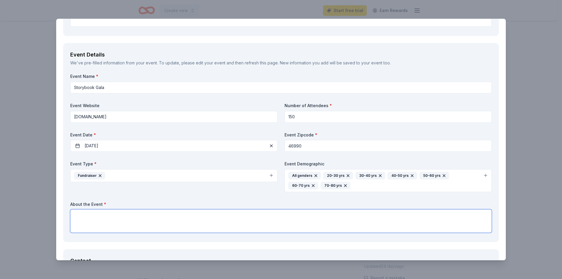
click at [146, 221] on textarea at bounding box center [280, 220] width 421 height 23
paste textarea "This elegant evening will celebrate our mission and continued growth—not only o…"
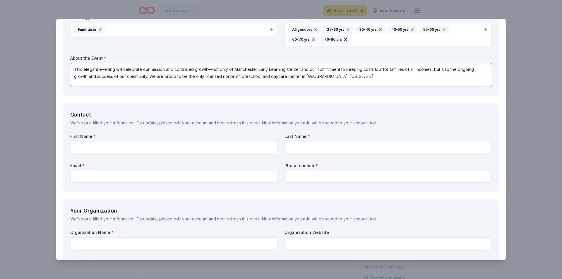
scroll to position [322, 0]
type textarea "This elegant evening will celebrate our mission and continued growth—not only o…"
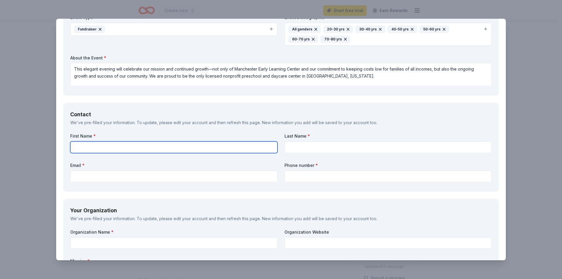
click at [122, 146] on input "text" at bounding box center [173, 147] width 207 height 12
type input "Kayla"
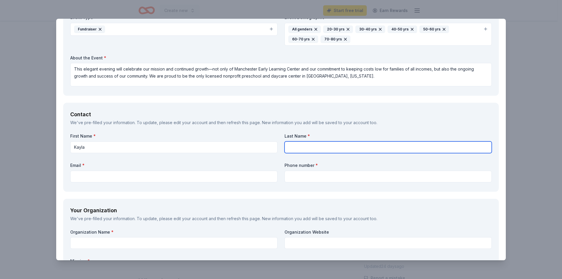
type input "VanDiepenbos"
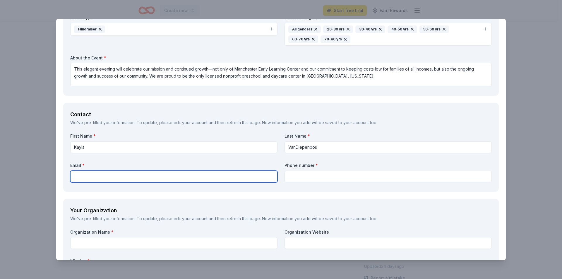
type input "kvandiepenbos@manchesterearlylearningcenter.org"
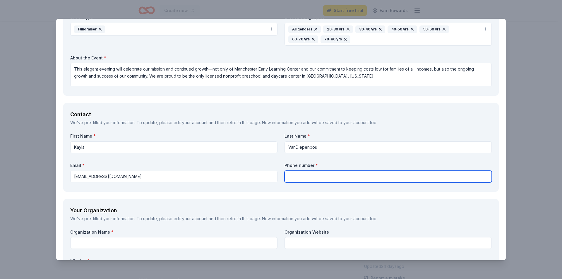
type input "2609824913"
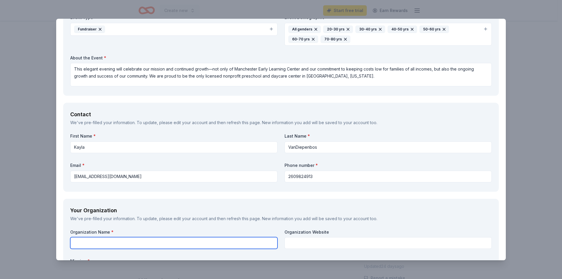
type input "Manchester Early Learning Center"
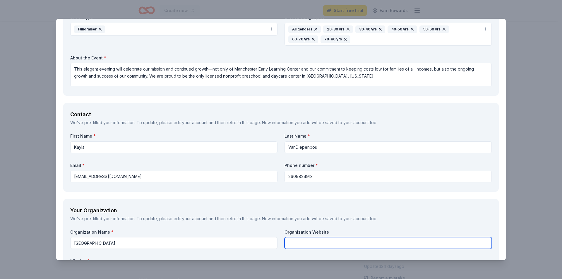
type input "Manchester Early Learning Center"
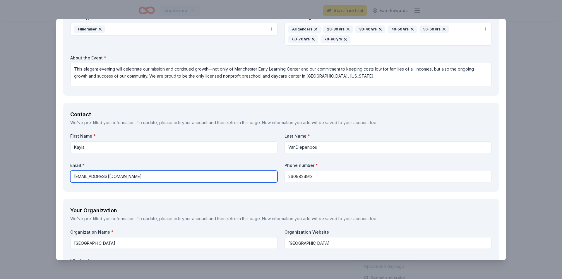
click at [235, 178] on input "kvandiepenbos@manchesterearlylearningcenter.org" at bounding box center [173, 177] width 207 height 12
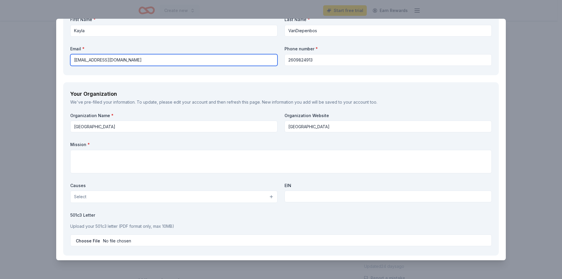
scroll to position [439, 0]
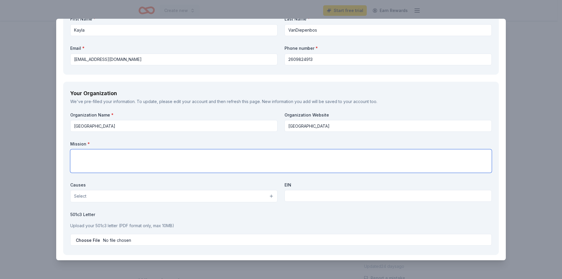
click at [209, 150] on textarea at bounding box center [280, 160] width 421 height 23
paste textarea "For over 50 years, Manchester Early Learning Center (MELC) has been a cornersto…"
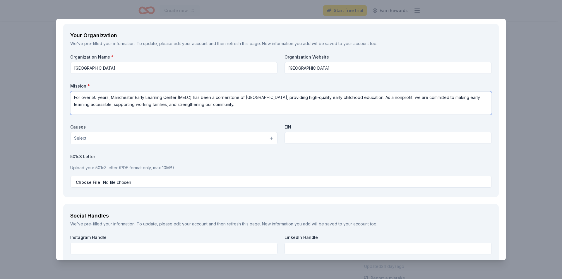
scroll to position [497, 0]
type textarea "For over 50 years, Manchester Early Learning Center (MELC) has been a cornersto…"
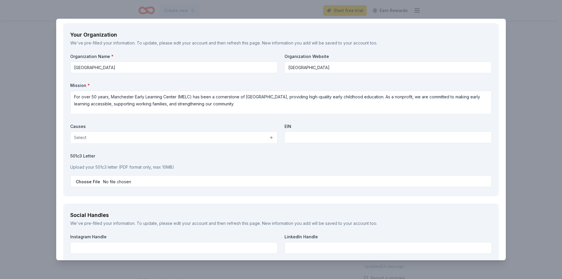
click at [133, 138] on button "Select" at bounding box center [173, 137] width 207 height 12
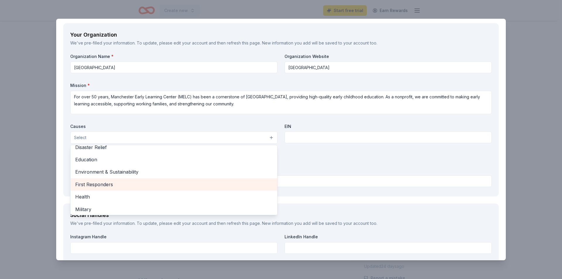
scroll to position [29, 0]
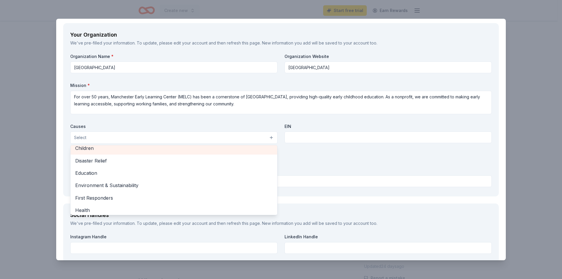
click at [118, 151] on span "Children" at bounding box center [173, 148] width 197 height 8
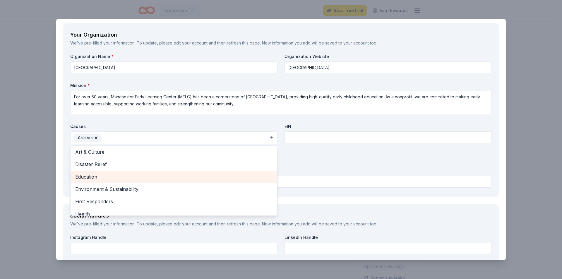
click at [117, 174] on span "Education" at bounding box center [173, 177] width 197 height 8
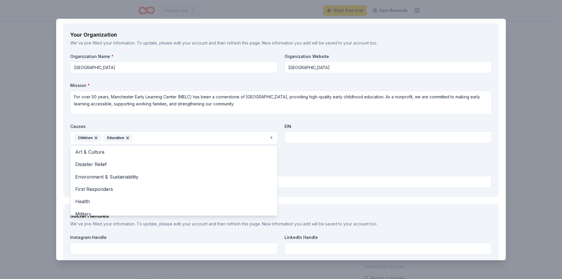
click at [295, 135] on div "Organization Name * Manchester Early Learning Center Organization Website Manch…" at bounding box center [280, 122] width 421 height 136
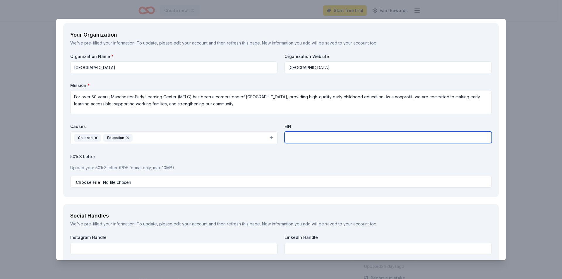
click at [295, 135] on input "text" at bounding box center [387, 137] width 207 height 12
type input "35-1164197"
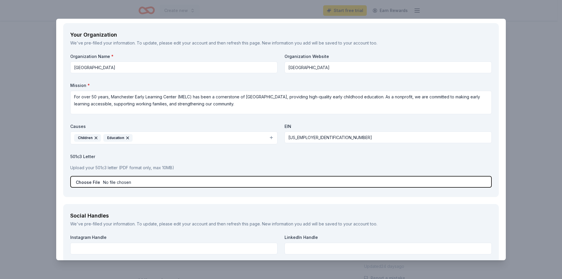
click at [143, 183] on input "file" at bounding box center [280, 182] width 421 height 12
type input "C:\fakepath\IRS Determination Letter.pdf"
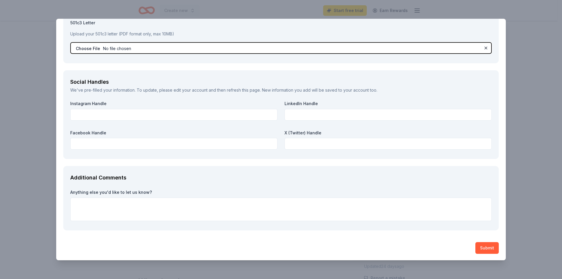
scroll to position [632, 0]
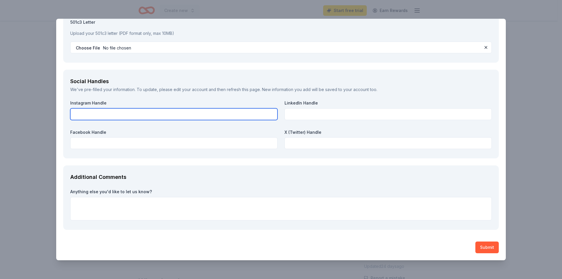
click at [103, 112] on input "text" at bounding box center [173, 114] width 207 height 12
paste input "manchesterearlylearningcenter_"
type input "manchesterearlylearningcenter_"
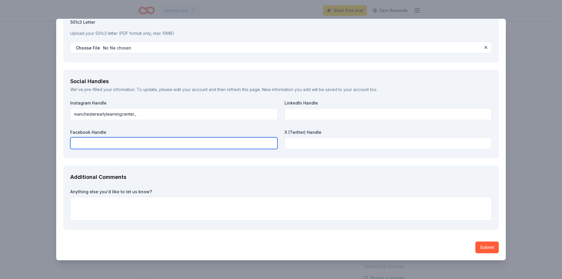
click at [162, 144] on input "text" at bounding box center [173, 143] width 207 height 12
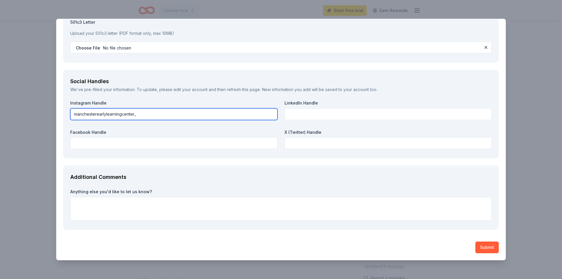
click at [149, 116] on input "manchesterearlylearningcenter_" at bounding box center [173, 114] width 207 height 12
paste input "https://www.instagram.com/manchesterearlylearningcenter_/"
type input "https://www.instagram.com/manchesterearlylearningcenter_/"
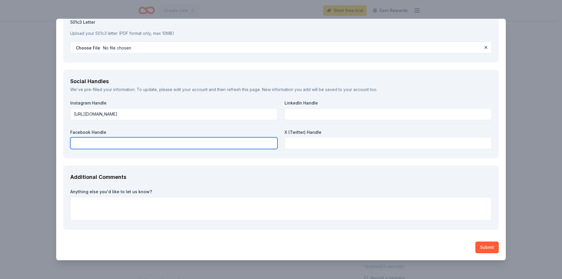
click at [176, 141] on input "text" at bounding box center [173, 143] width 207 height 12
paste input "https://www.facebook.com/profile.php?id=61558826954572&sk=about"
type input "https://www.facebook.com/profile.php?id=61558826954572&sk=about"
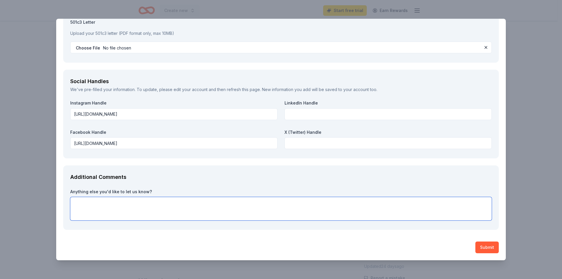
click at [194, 211] on textarea at bounding box center [280, 208] width 421 height 23
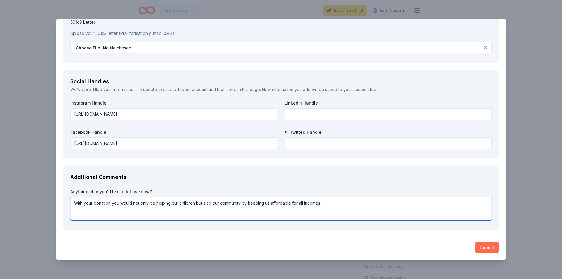
type textarea "With your donation you would not only be helping our children but also our comm…"
click at [486, 251] on button "Submit" at bounding box center [486, 247] width 23 height 12
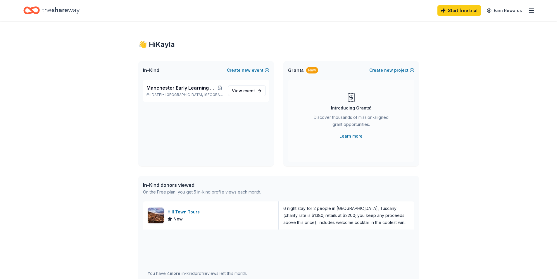
scroll to position [146, 0]
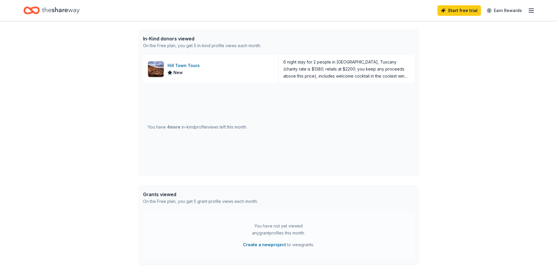
click at [66, 12] on icon "Home" at bounding box center [60, 10] width 37 height 6
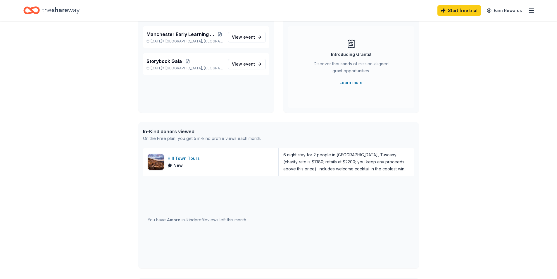
scroll to position [88, 0]
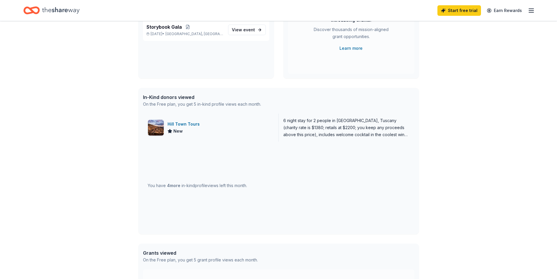
click at [219, 122] on div "Hill Town Tours New" at bounding box center [211, 128] width 136 height 28
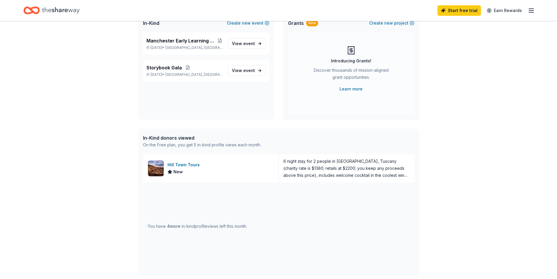
scroll to position [0, 0]
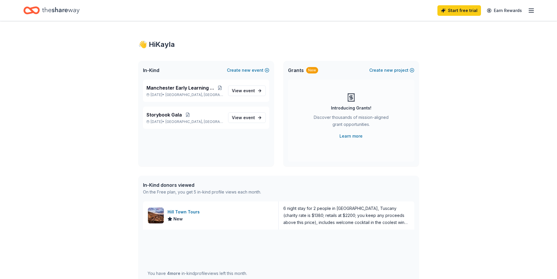
click at [533, 12] on line "button" at bounding box center [531, 12] width 5 height 0
click at [463, 27] on div "[EMAIL_ADDRESS][DOMAIN_NAME]" at bounding box center [491, 30] width 78 height 7
click at [453, 26] on div "👋 Hi Kayla" at bounding box center [491, 23] width 78 height 7
click at [432, 22] on div "👋 Hi Kayla In-Kind Create new event Manchester Early Learning Center Fundraisin…" at bounding box center [278, 225] width 557 height 408
click at [55, 10] on icon "Home" at bounding box center [60, 10] width 37 height 12
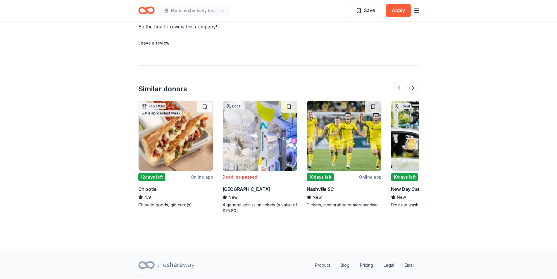
scroll to position [534, 0]
click at [412, 82] on button at bounding box center [414, 88] width 12 height 12
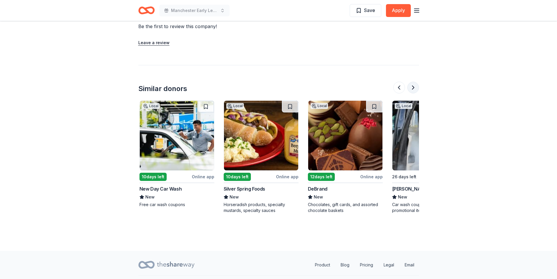
scroll to position [0, 253]
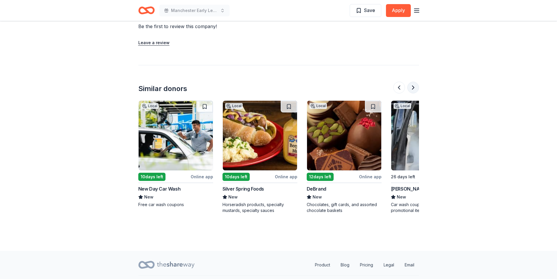
click at [412, 82] on button at bounding box center [414, 88] width 12 height 12
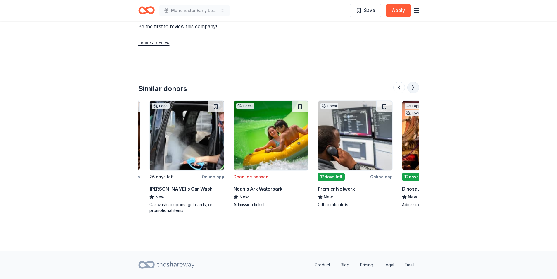
scroll to position [0, 506]
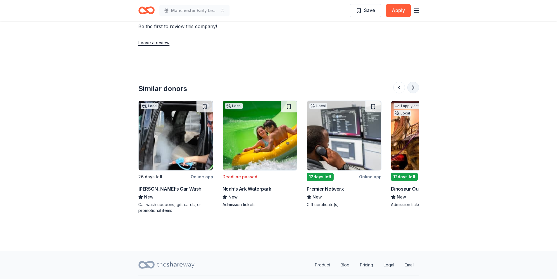
click at [414, 82] on button at bounding box center [414, 88] width 12 height 12
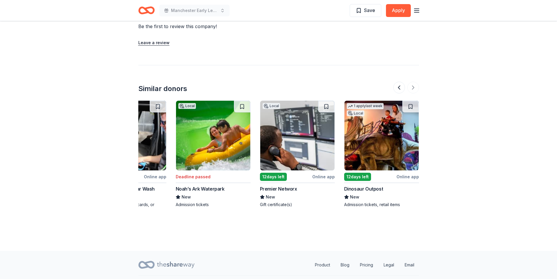
click at [151, 11] on icon "Home" at bounding box center [146, 11] width 16 height 14
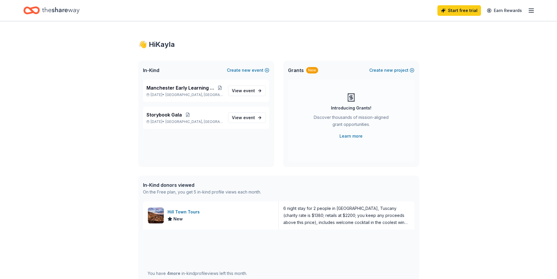
click at [417, 13] on div "Start free trial Earn Rewards" at bounding box center [278, 11] width 510 height 14
click at [530, 12] on line "button" at bounding box center [531, 12] width 5 height 0
click at [468, 46] on link "Account" at bounding box center [461, 45] width 18 height 6
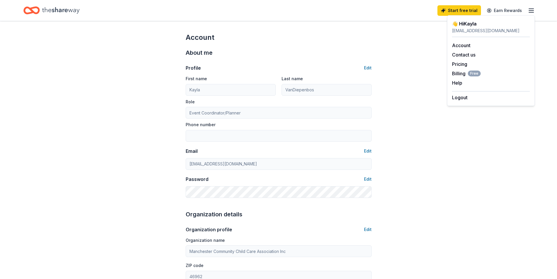
click at [402, 127] on div "Account About me Profile Edit First name Kayla Last name VanDiepenbos Role Even…" at bounding box center [278, 282] width 557 height 522
click at [57, 9] on icon "Home" at bounding box center [60, 10] width 37 height 6
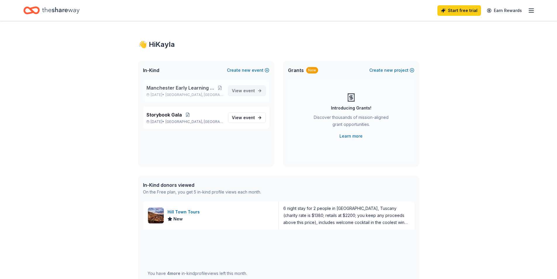
click at [259, 92] on link "View event" at bounding box center [247, 90] width 38 height 11
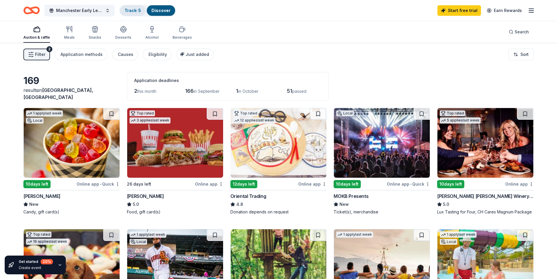
click at [135, 10] on link "Track · 5" at bounding box center [133, 10] width 16 height 5
click at [79, 53] on div "Application methods" at bounding box center [82, 54] width 42 height 7
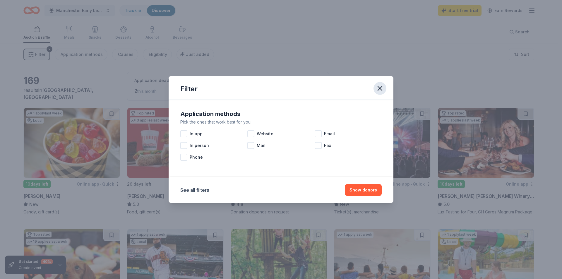
click at [378, 89] on icon "button" at bounding box center [380, 88] width 8 height 8
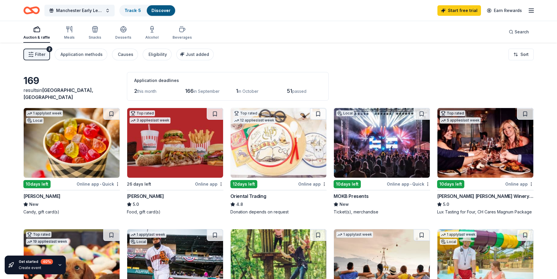
click at [530, 12] on line "button" at bounding box center [531, 12] width 5 height 0
click at [401, 47] on div "Filter 2 Application methods Causes Eligibility Just added Sort" at bounding box center [278, 54] width 557 height 23
click at [40, 10] on div "Manchester Early Learning Center Fundraising Gala Track · 5 Discover" at bounding box center [99, 11] width 152 height 14
click at [23, 12] on div "Manchester Early Learning Center Fundraising Gala Track · 5 Discover Start free…" at bounding box center [278, 10] width 557 height 21
click at [29, 11] on icon "Home" at bounding box center [31, 11] width 16 height 14
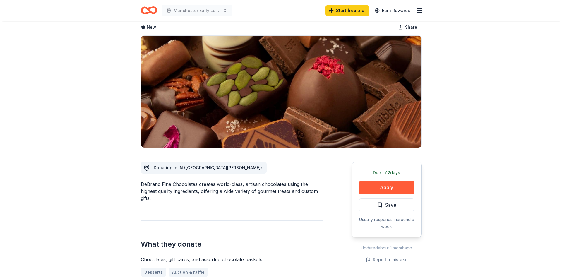
scroll to position [59, 0]
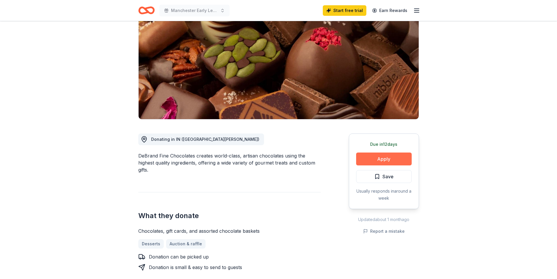
click at [380, 160] on button "Apply" at bounding box center [384, 158] width 56 height 13
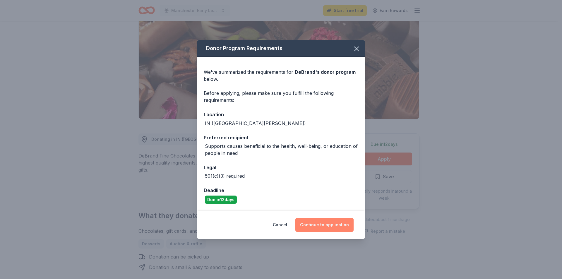
click at [339, 228] on button "Continue to application" at bounding box center [324, 225] width 58 height 14
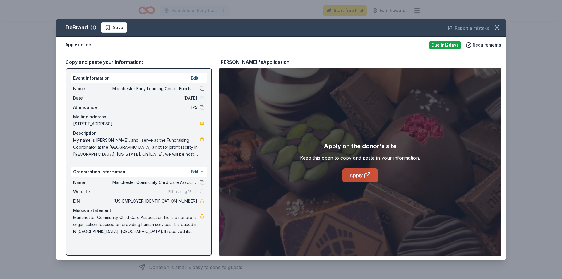
click at [361, 174] on link "Apply" at bounding box center [359, 175] width 35 height 14
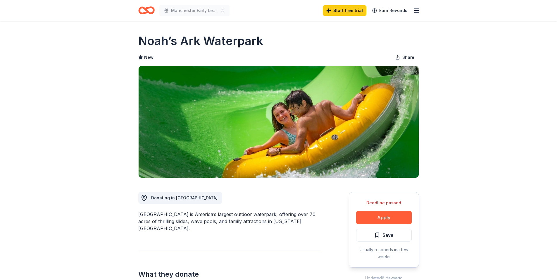
scroll to position [59, 0]
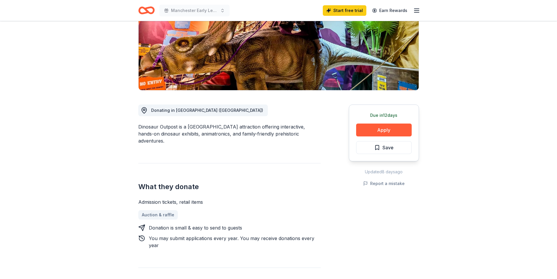
scroll to position [88, 0]
click at [386, 128] on button "Apply" at bounding box center [384, 129] width 56 height 13
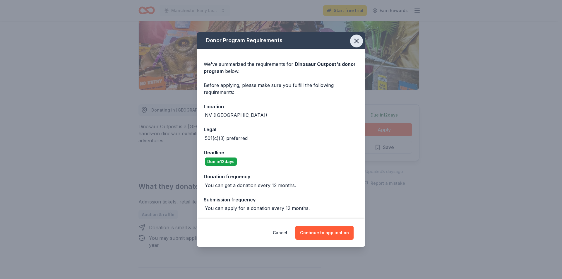
click at [355, 39] on icon "button" at bounding box center [356, 41] width 8 height 8
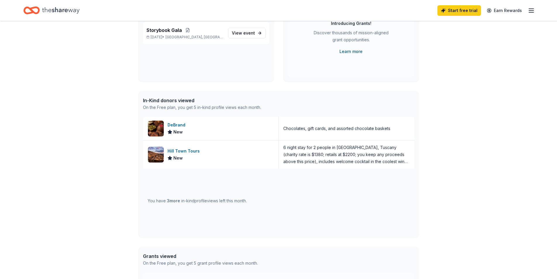
scroll to position [88, 0]
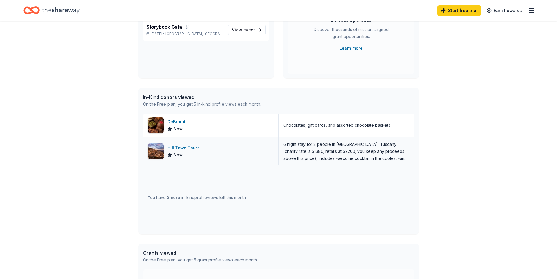
click at [171, 152] on div "New" at bounding box center [175, 154] width 15 height 7
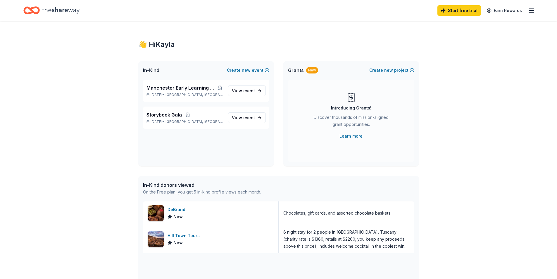
click at [61, 12] on icon "Home" at bounding box center [60, 10] width 37 height 12
click at [67, 8] on icon "Home" at bounding box center [60, 10] width 37 height 12
click at [362, 135] on link "Learn more" at bounding box center [351, 136] width 23 height 7
click at [51, 10] on icon "Home" at bounding box center [60, 10] width 37 height 12
